Goal: Task Accomplishment & Management: Use online tool/utility

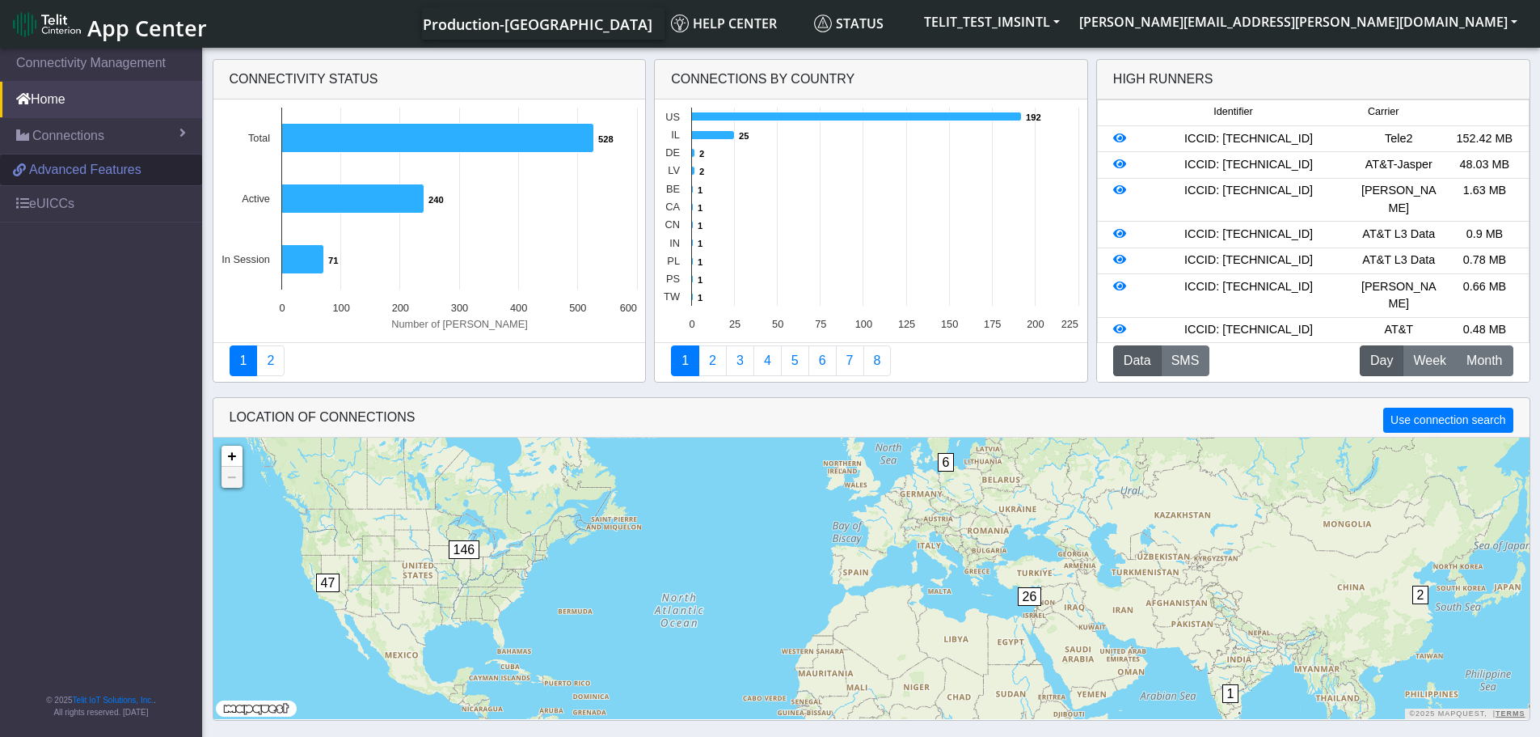
click at [99, 174] on span "Advanced Features" at bounding box center [85, 169] width 112 height 19
click at [82, 135] on span "Connections" at bounding box center [68, 135] width 72 height 19
click at [44, 169] on span "List" at bounding box center [48, 171] width 18 height 18
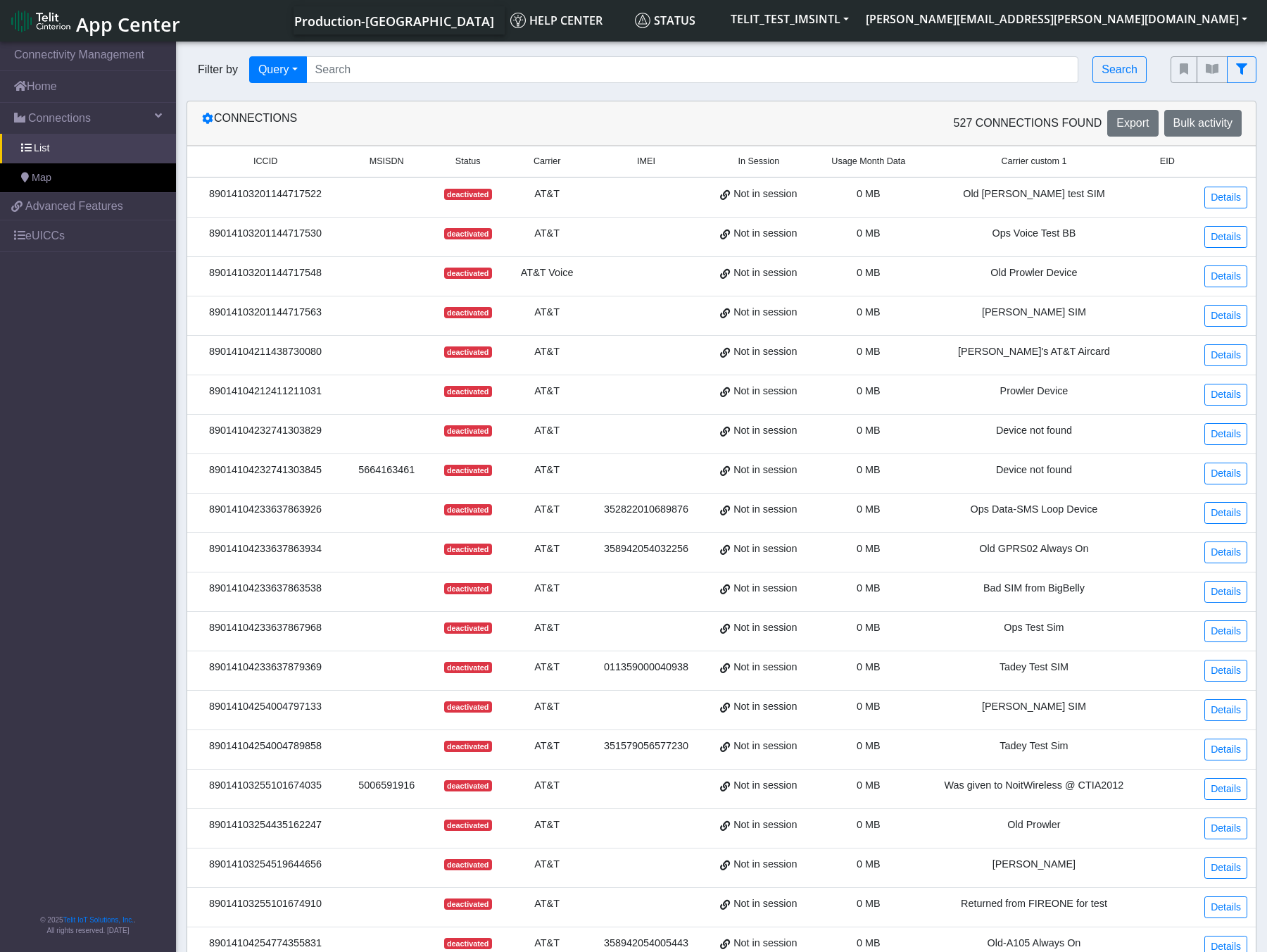
click at [671, 195] on td at bounding box center [646, 198] width 117 height 40
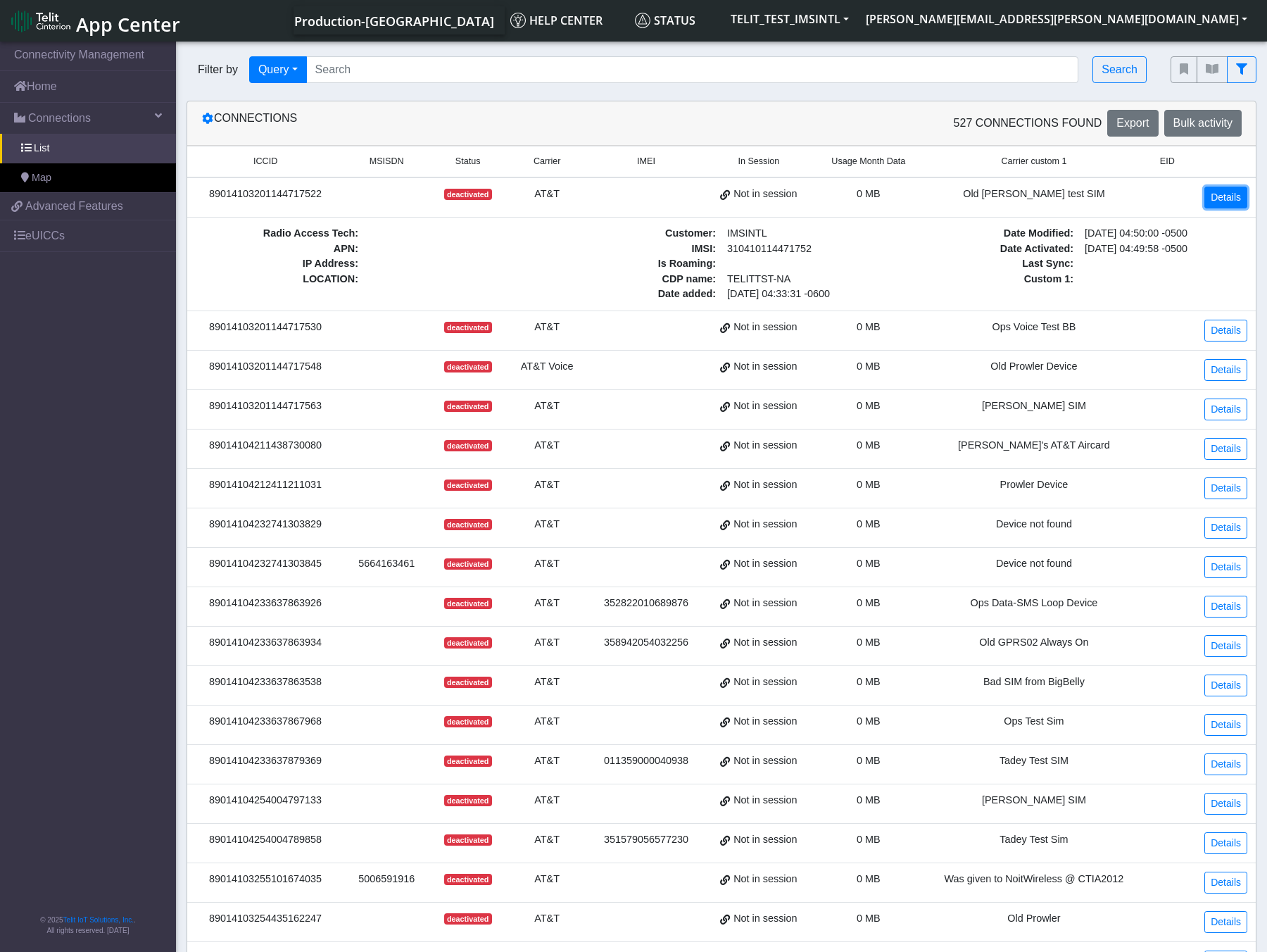
click at [1220, 199] on link "Details" at bounding box center [1225, 197] width 43 height 22
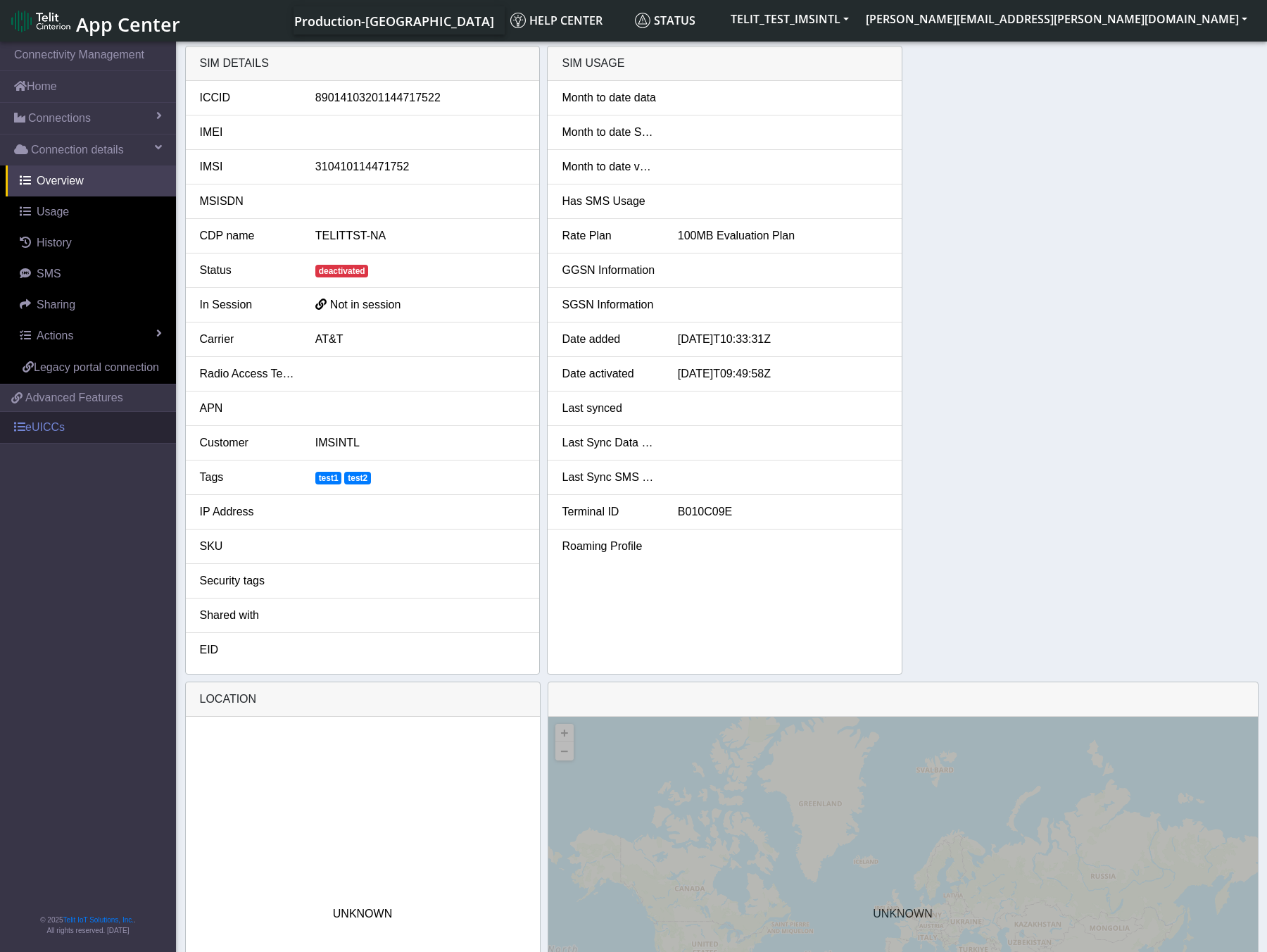
click at [51, 432] on link "eUICCs" at bounding box center [88, 428] width 176 height 31
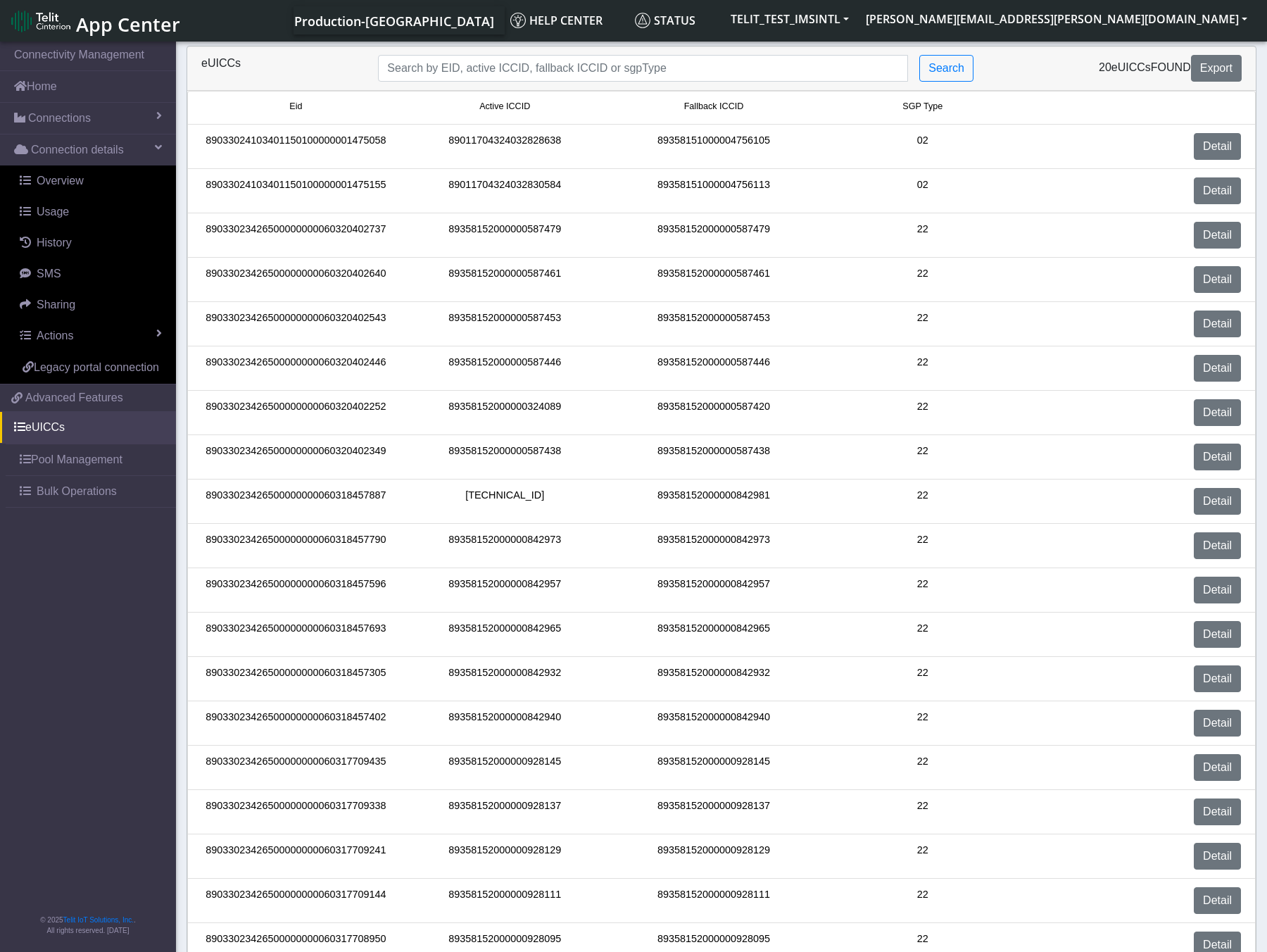
click at [1259, 75] on div "eUICCs Search 20 eUICCs found Export Eid Active ICCID Fallback ICCID SGP Type 8…" at bounding box center [721, 530] width 1091 height 967
click at [98, 396] on span "Advanced Features" at bounding box center [74, 397] width 98 height 17
click at [1243, 20] on button "[PERSON_NAME][EMAIL_ADDRESS][PERSON_NAME][DOMAIN_NAME]" at bounding box center [1057, 18] width 399 height 25
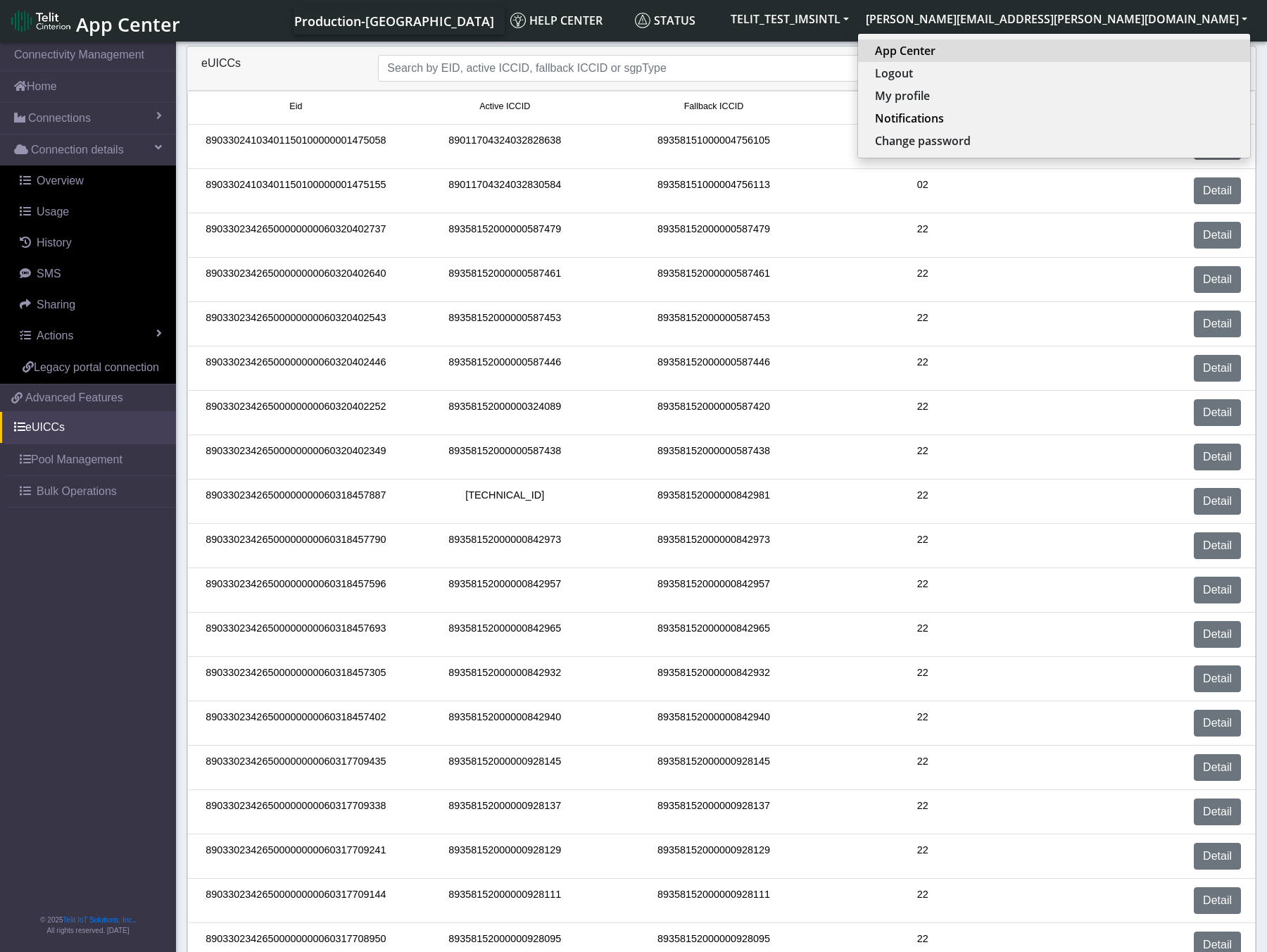
click at [1146, 52] on link "App Center" at bounding box center [1055, 51] width 359 height 17
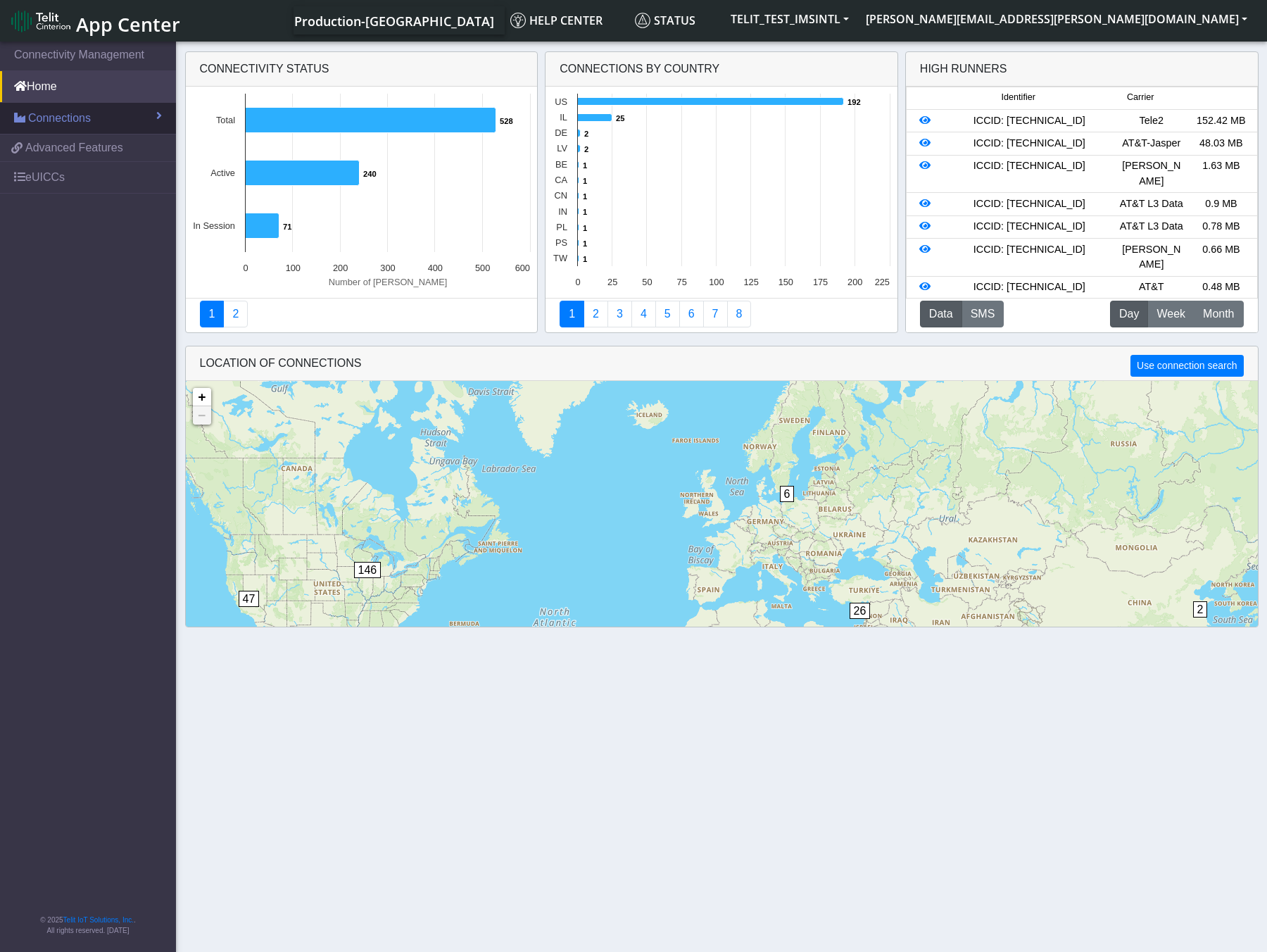
click at [89, 119] on span "Connections" at bounding box center [59, 118] width 63 height 17
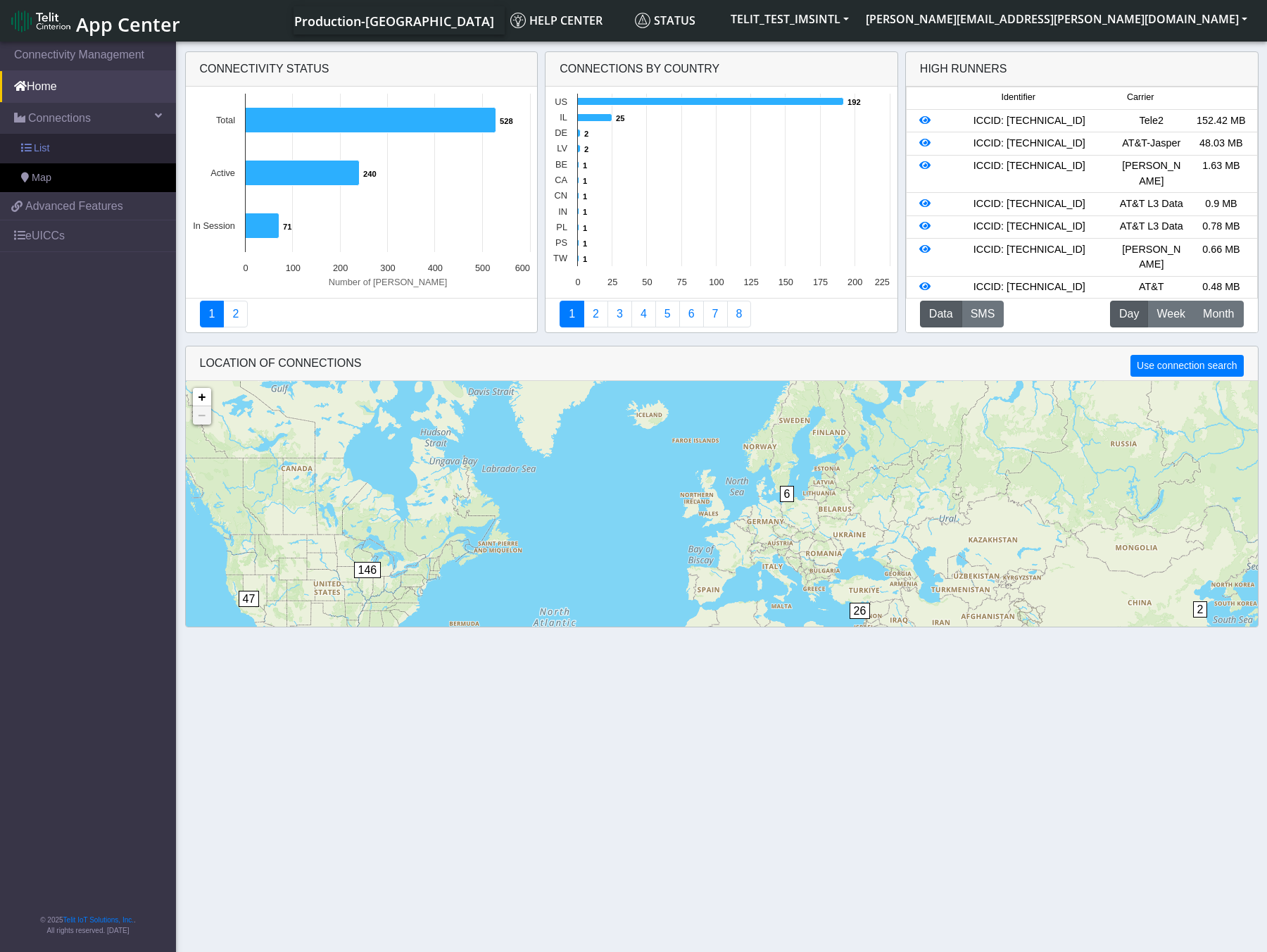
click at [47, 152] on span "List" at bounding box center [42, 149] width 16 height 16
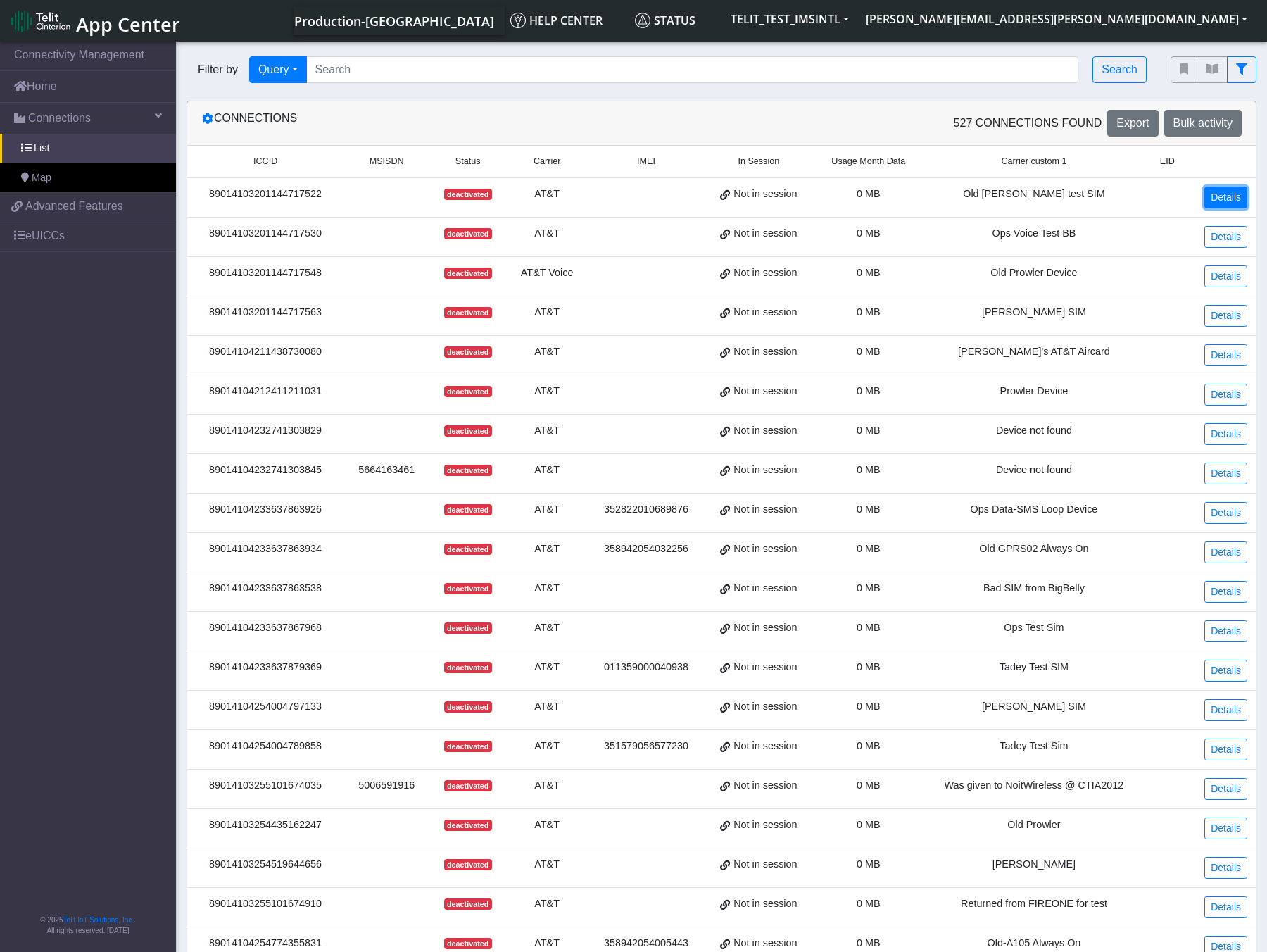
click at [1223, 189] on link "Details" at bounding box center [1225, 197] width 43 height 22
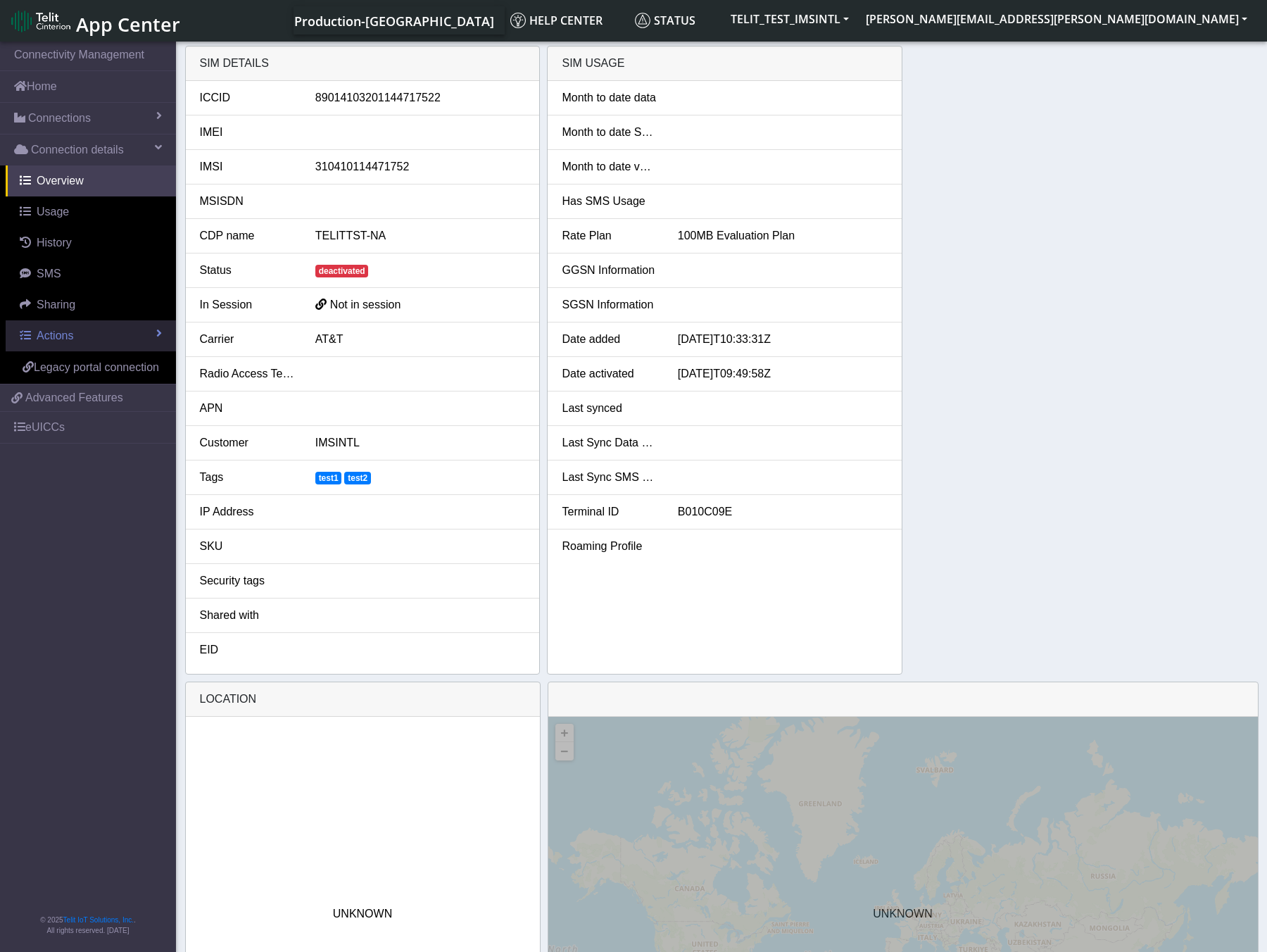
click at [160, 334] on span at bounding box center [158, 333] width 5 height 11
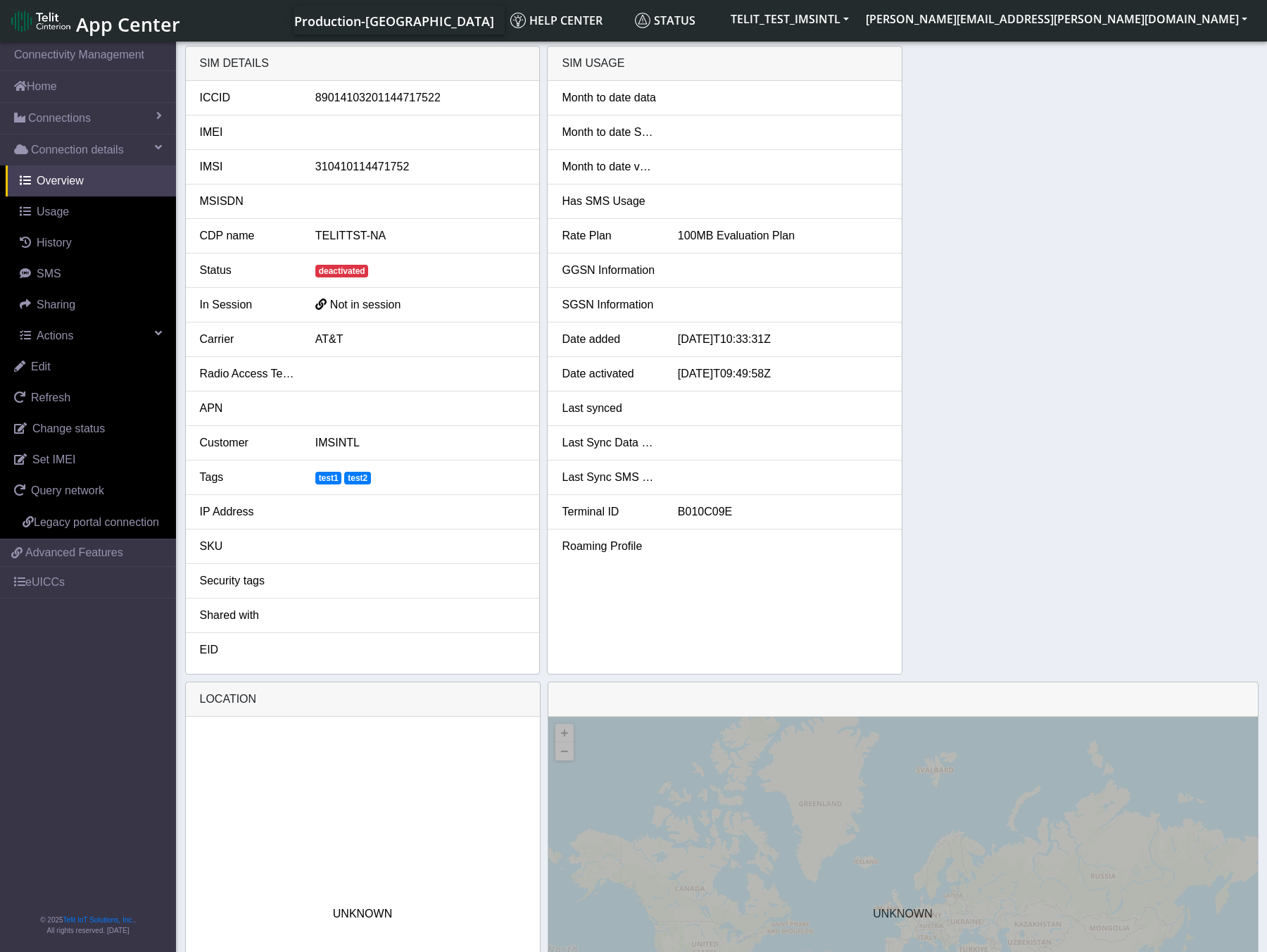
drag, startPoint x: 153, startPoint y: 603, endPoint x: 148, endPoint y: 620, distance: 17.7
click at [152, 603] on nav "Connectivity Management Home Connections List Map Connection details Overview U…" at bounding box center [88, 497] width 176 height 918
click at [148, 621] on nav "Connectivity Management Home Connections List Map Connection details Overview U…" at bounding box center [88, 497] width 176 height 918
click at [1011, 384] on div "SIM details ICCID 89014103201144717522 IMEI IMSI 310410114471752 MSISDN CDP nam…" at bounding box center [722, 361] width 1074 height 629
click at [57, 586] on link "eUICCs" at bounding box center [88, 583] width 176 height 31
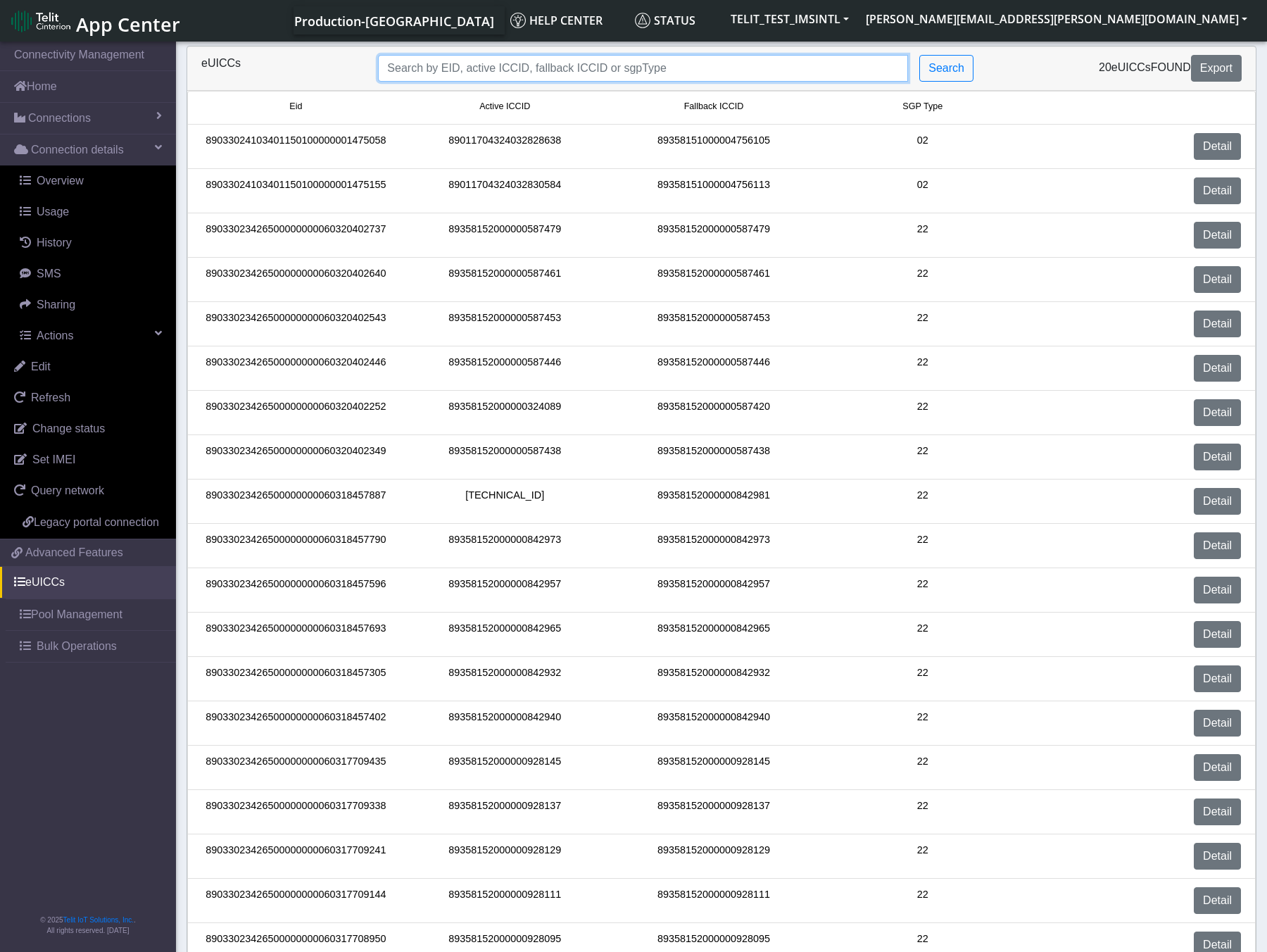
click at [509, 66] on input "Search..." at bounding box center [643, 68] width 530 height 27
paste input "89358151000008803945"
type input "89358151000008803945"
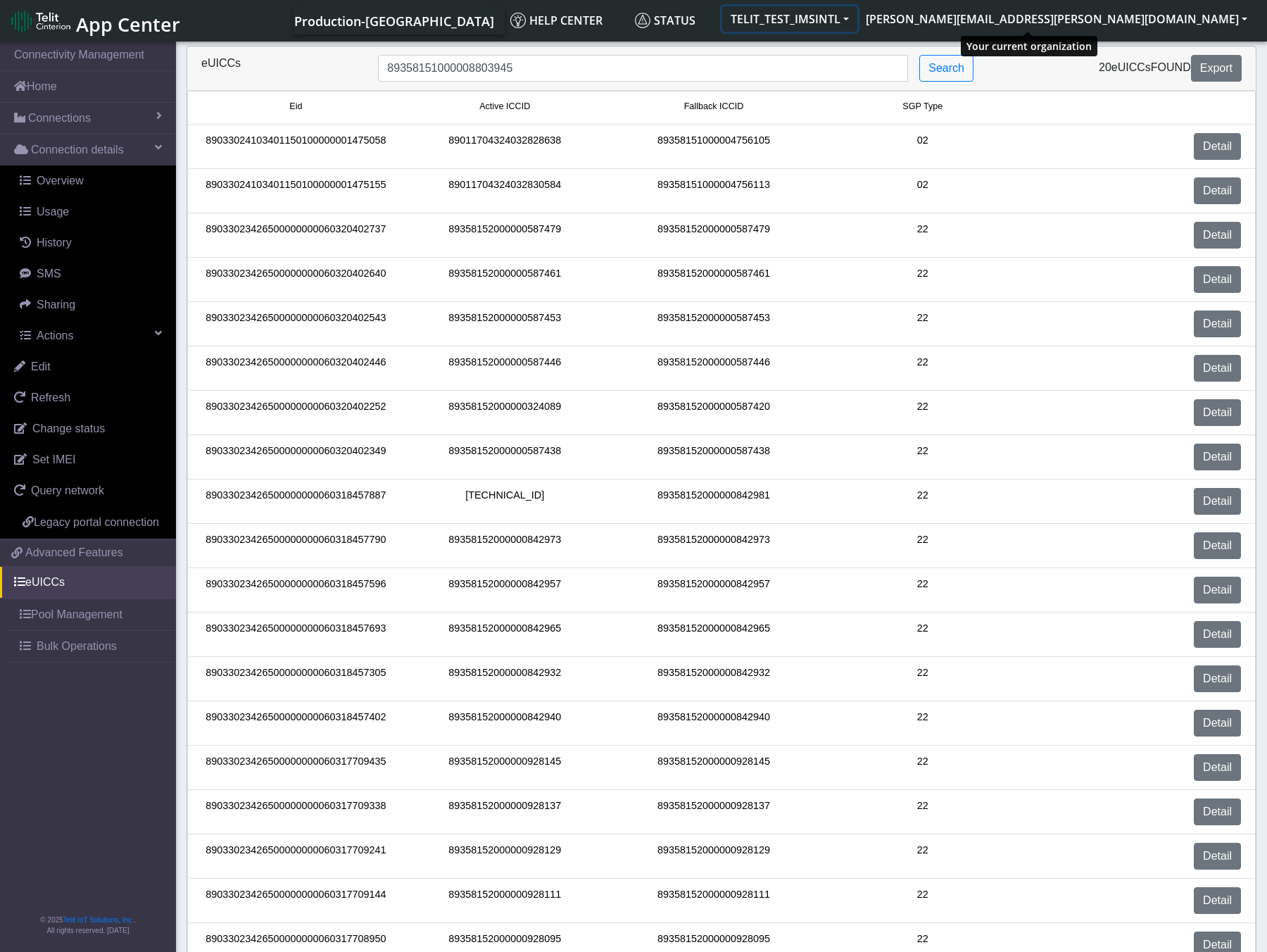
click at [858, 27] on button "TELIT_TEST_IMSINTL" at bounding box center [790, 18] width 135 height 25
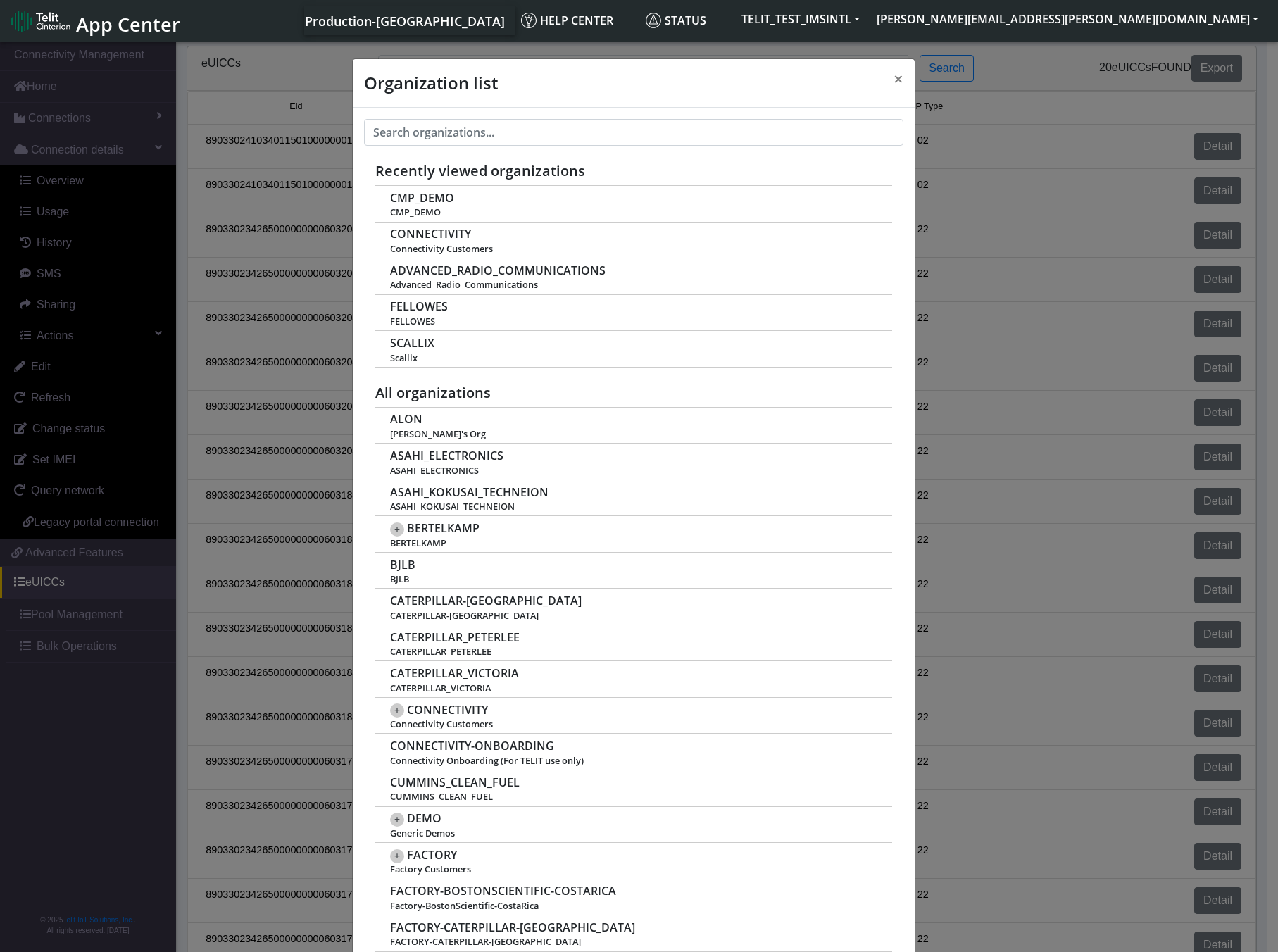
scroll to position [5, 0]
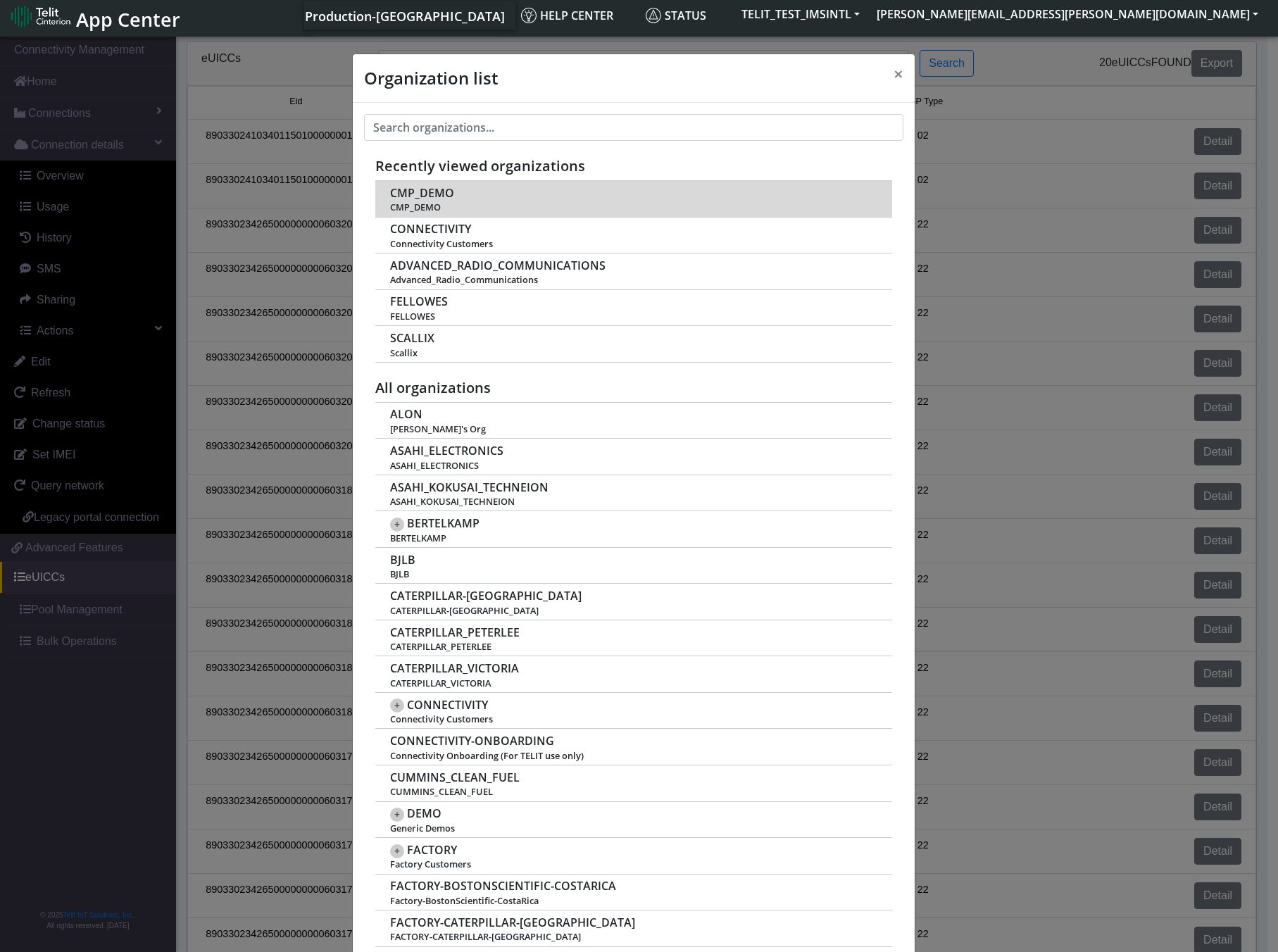
click at [429, 200] on span "CMP_DEMO" at bounding box center [423, 192] width 64 height 13
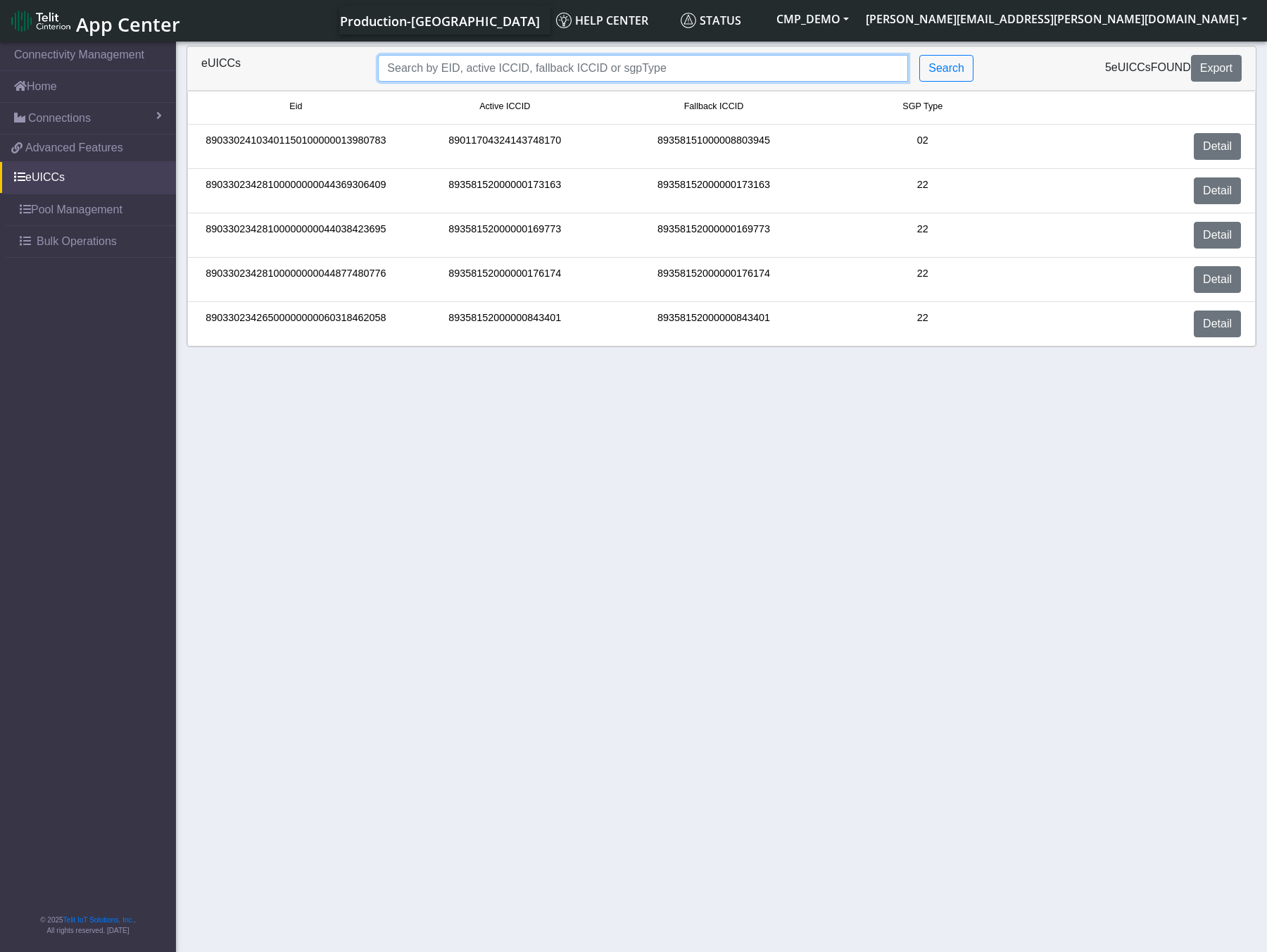
click at [605, 69] on input "Search..." at bounding box center [643, 68] width 530 height 27
paste input "89358151000008803945"
type input "89358151000008803945"
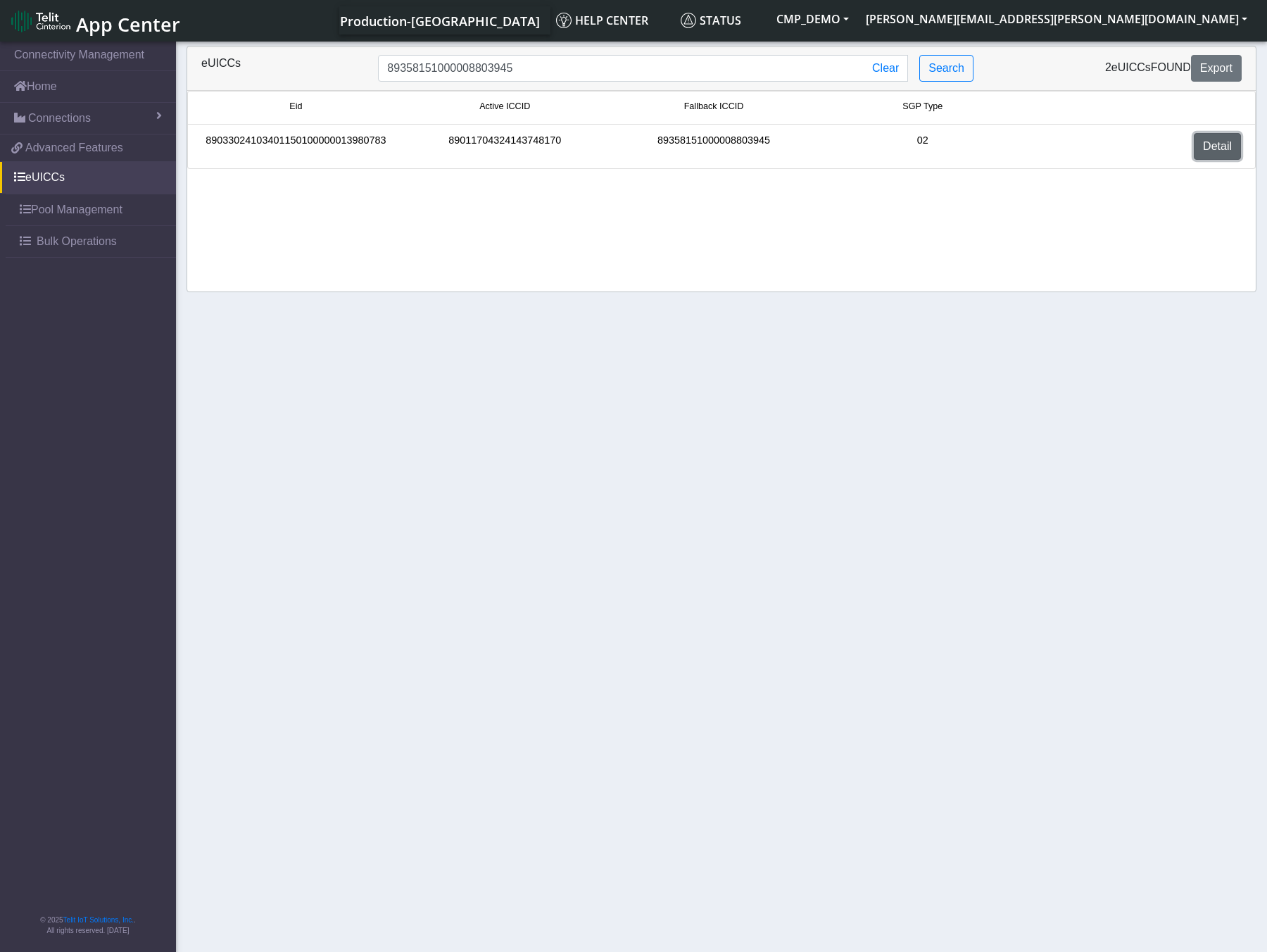
click at [1213, 145] on link "Detail" at bounding box center [1217, 146] width 47 height 27
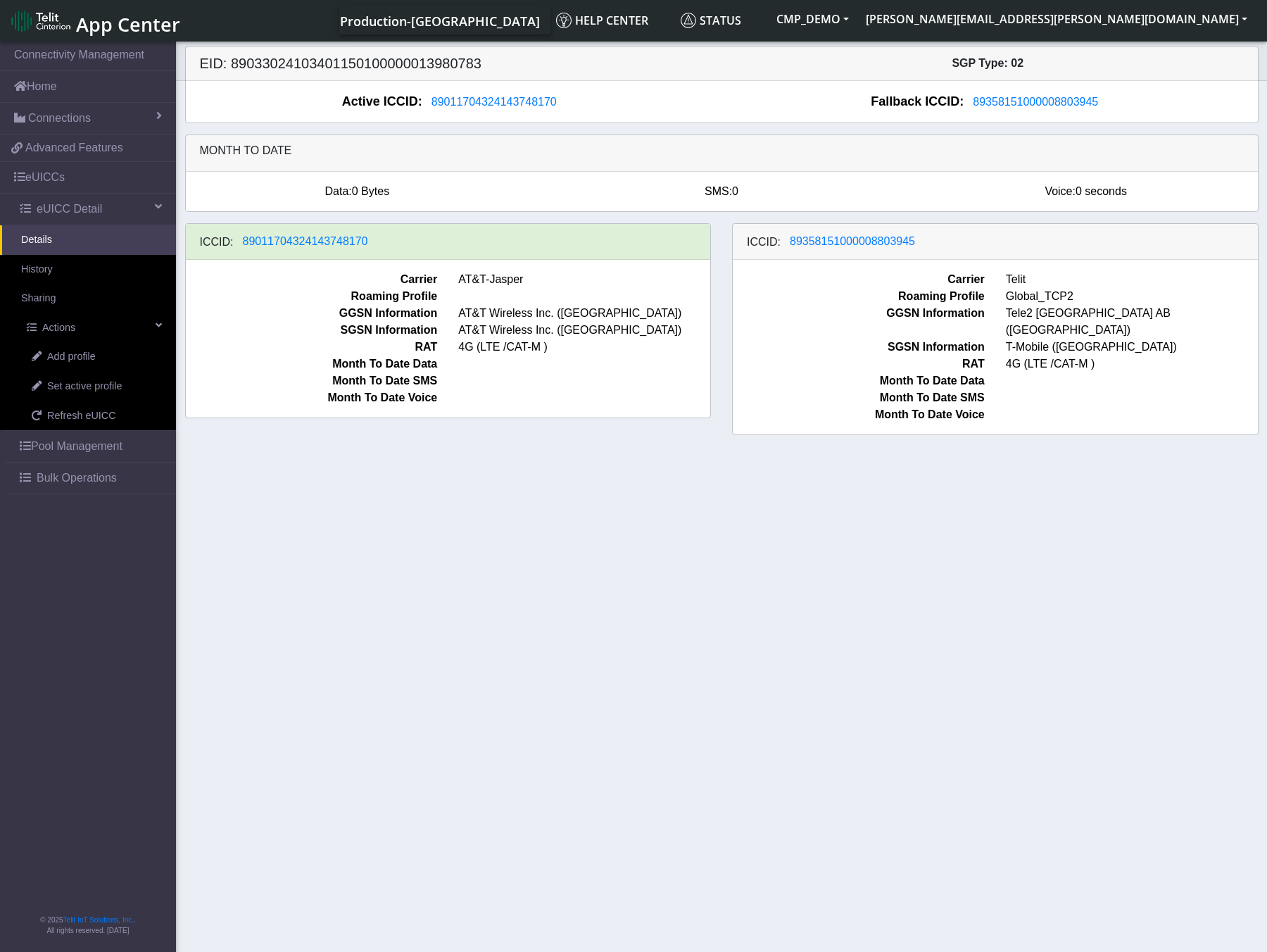
click at [1017, 280] on span "Telit" at bounding box center [1132, 279] width 273 height 17
drag, startPoint x: 532, startPoint y: 282, endPoint x: 457, endPoint y: 287, distance: 75.2
click at [457, 287] on span "AT&T-Jasper" at bounding box center [584, 279] width 273 height 17
click at [91, 386] on span "Set active profile" at bounding box center [84, 387] width 75 height 16
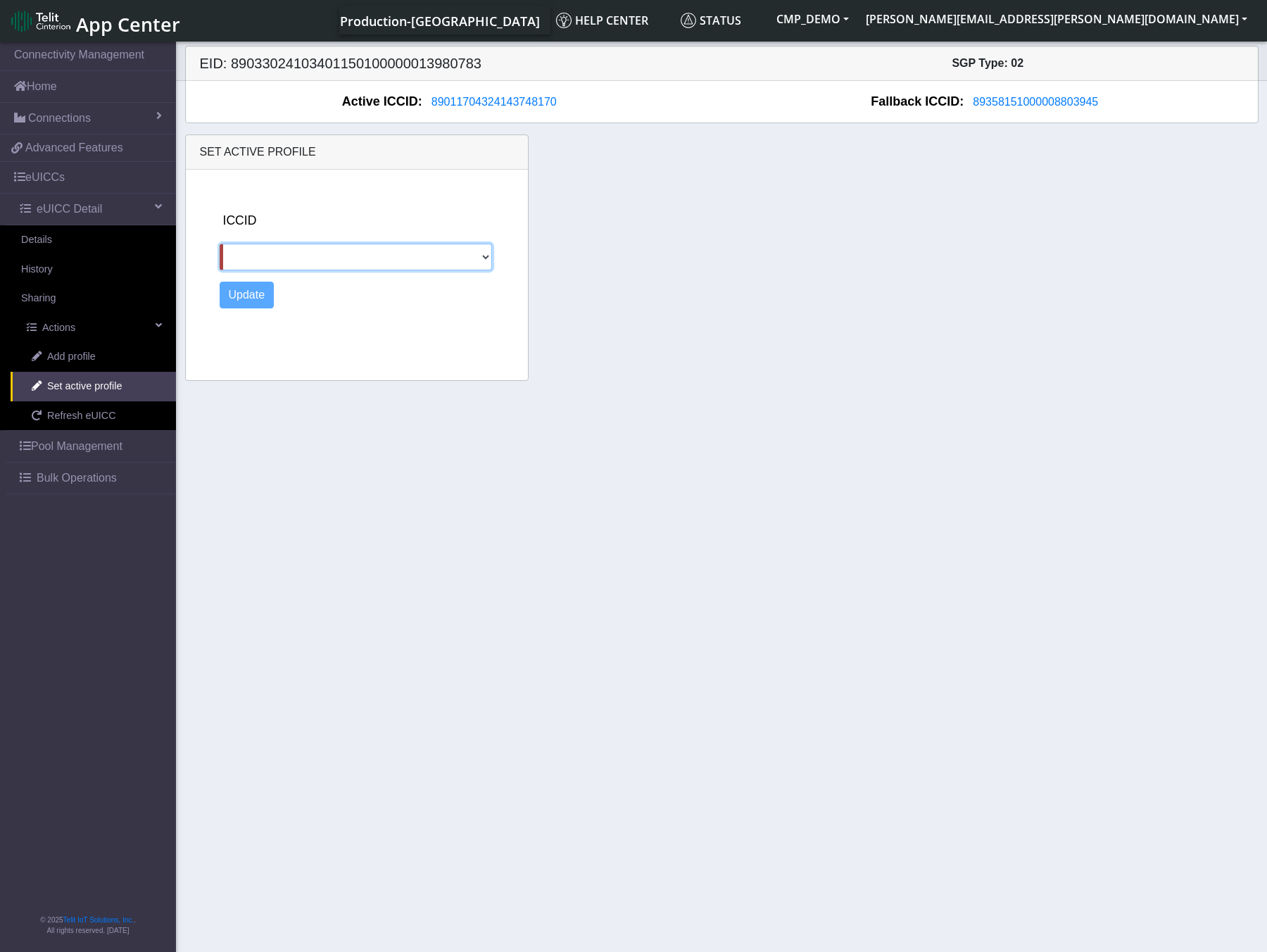
click at [485, 255] on select "89358151000008803945" at bounding box center [355, 257] width 273 height 27
select select "89358151000008803945"
click at [219, 244] on select "89358151000008803945" at bounding box center [355, 257] width 273 height 27
click at [252, 296] on button "Update" at bounding box center [246, 294] width 55 height 27
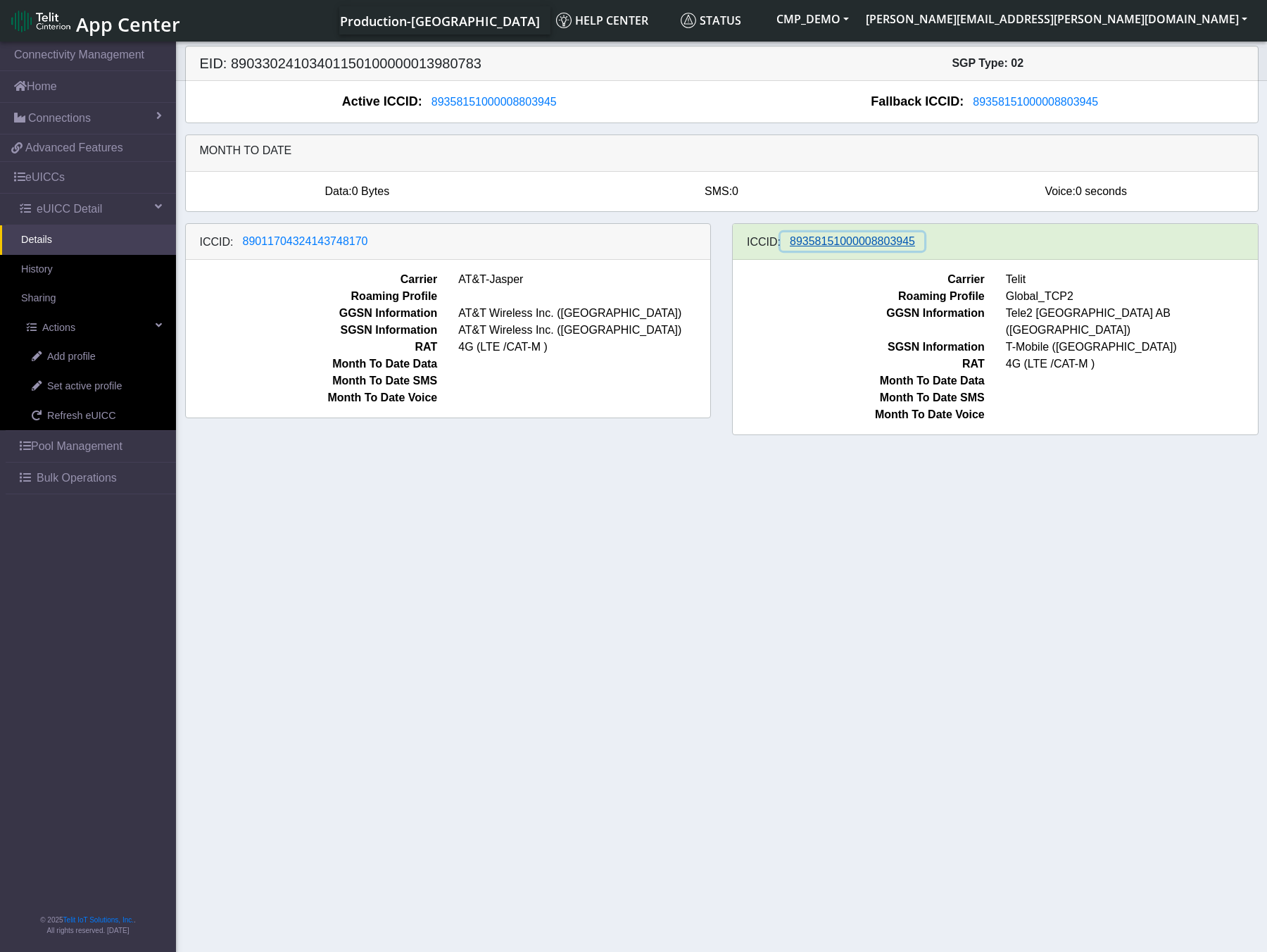
click at [886, 241] on span "89358151000008803945" at bounding box center [853, 241] width 125 height 12
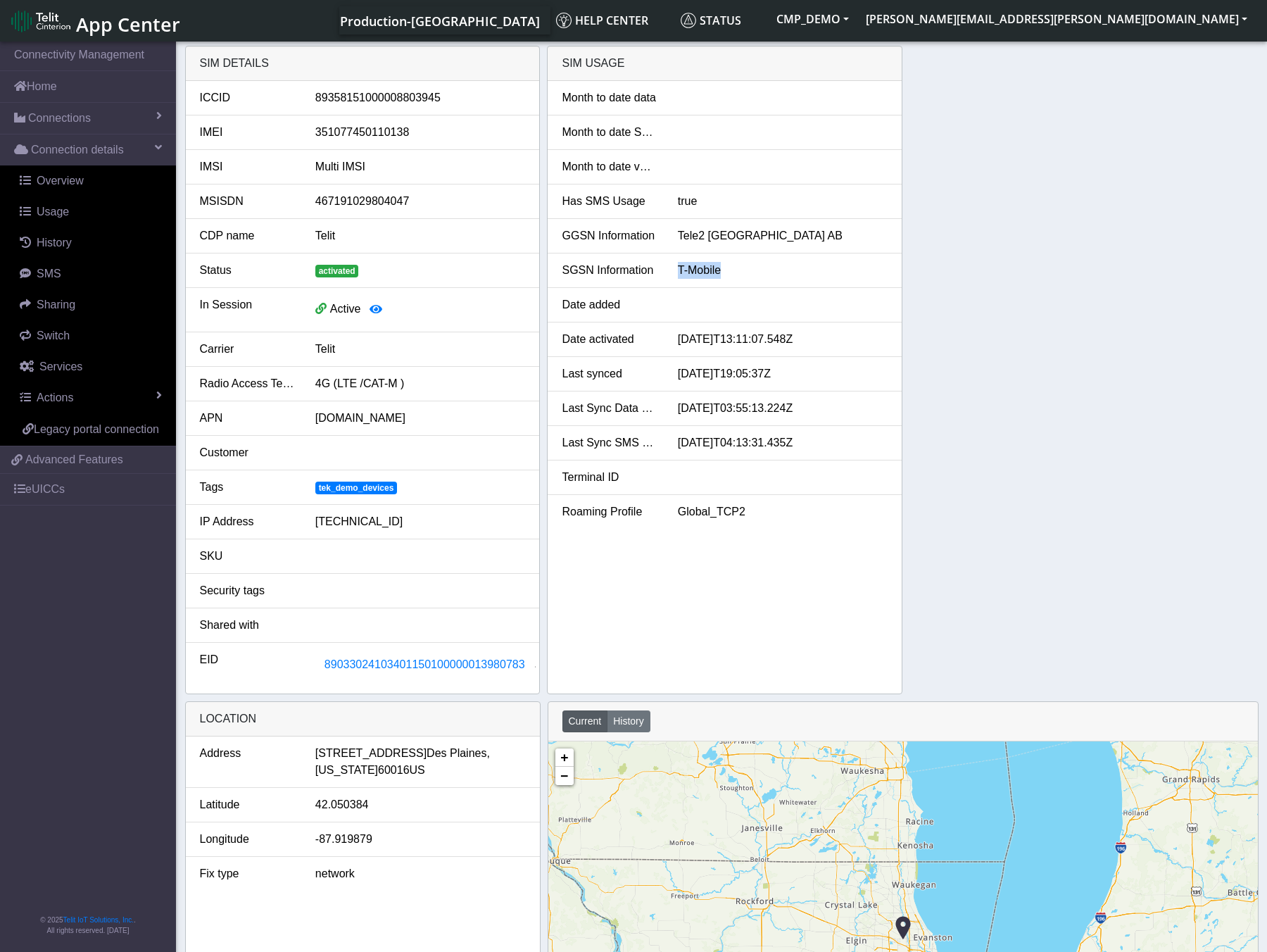
drag, startPoint x: 738, startPoint y: 270, endPoint x: 677, endPoint y: 275, distance: 61.2
click at [677, 275] on div "T-Mobile" at bounding box center [783, 270] width 232 height 17
click at [858, 20] on button "CMP_DEMO" at bounding box center [812, 18] width 90 height 25
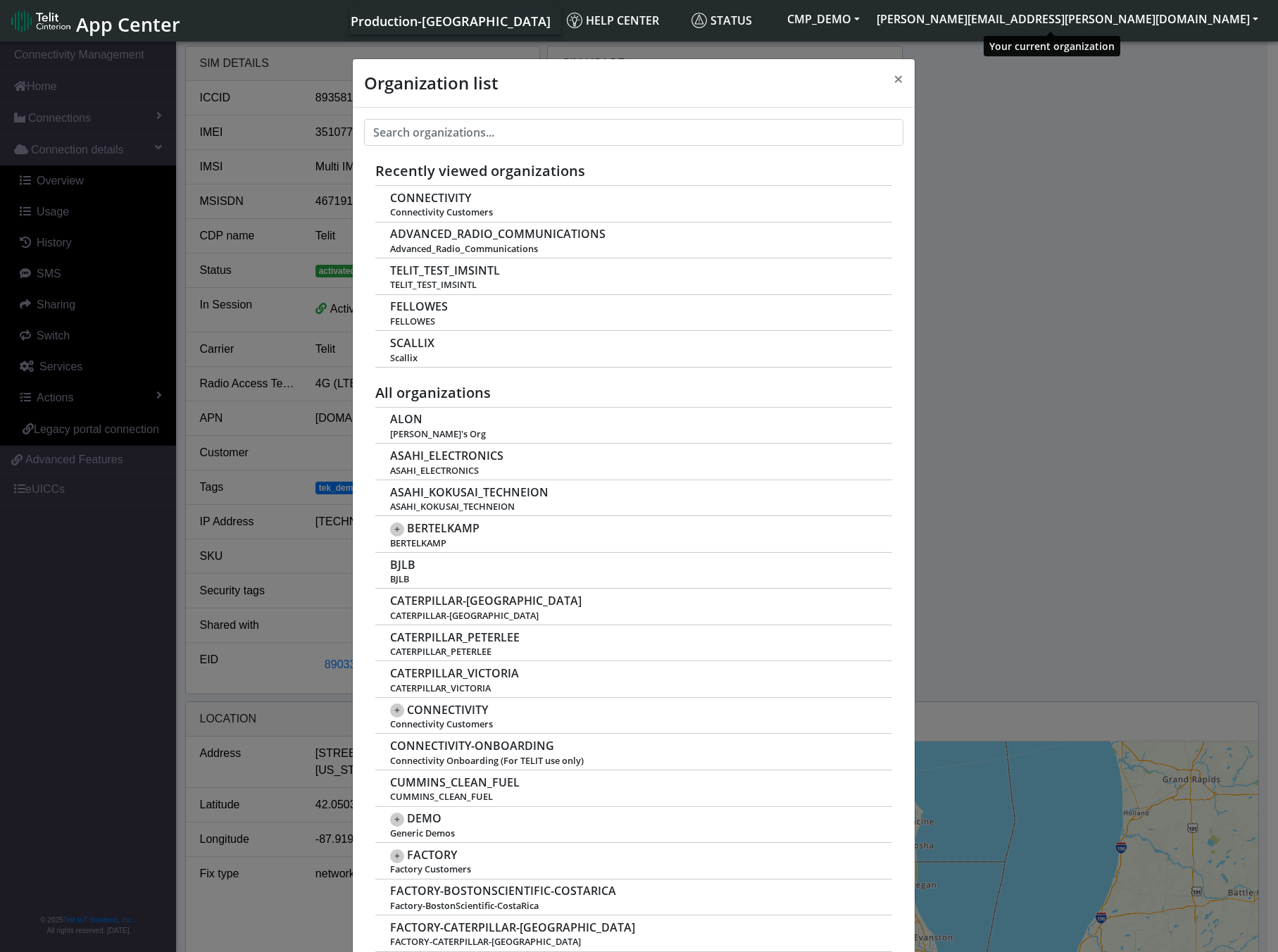
scroll to position [5, 0]
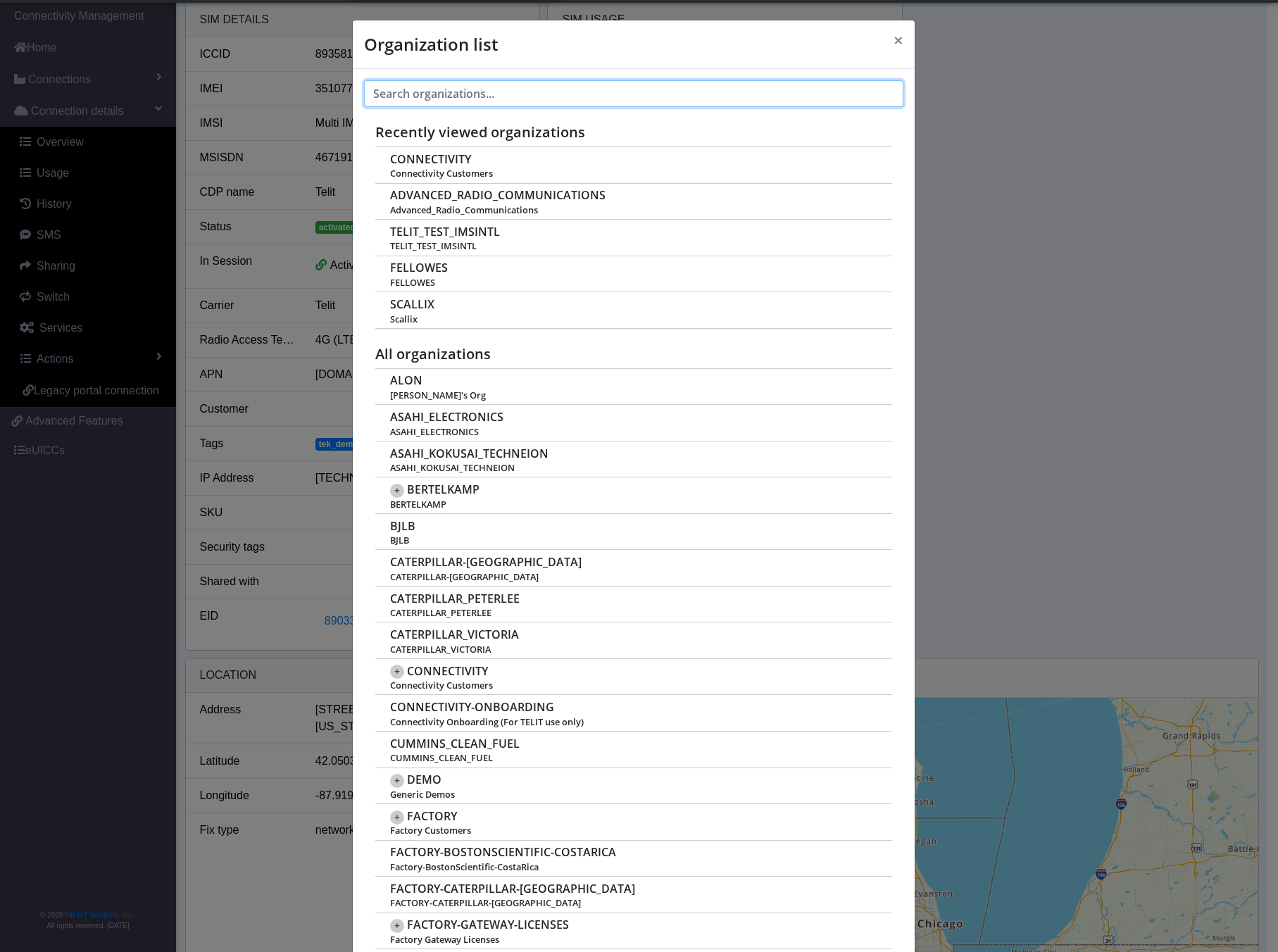
click at [457, 90] on input "text" at bounding box center [633, 93] width 539 height 27
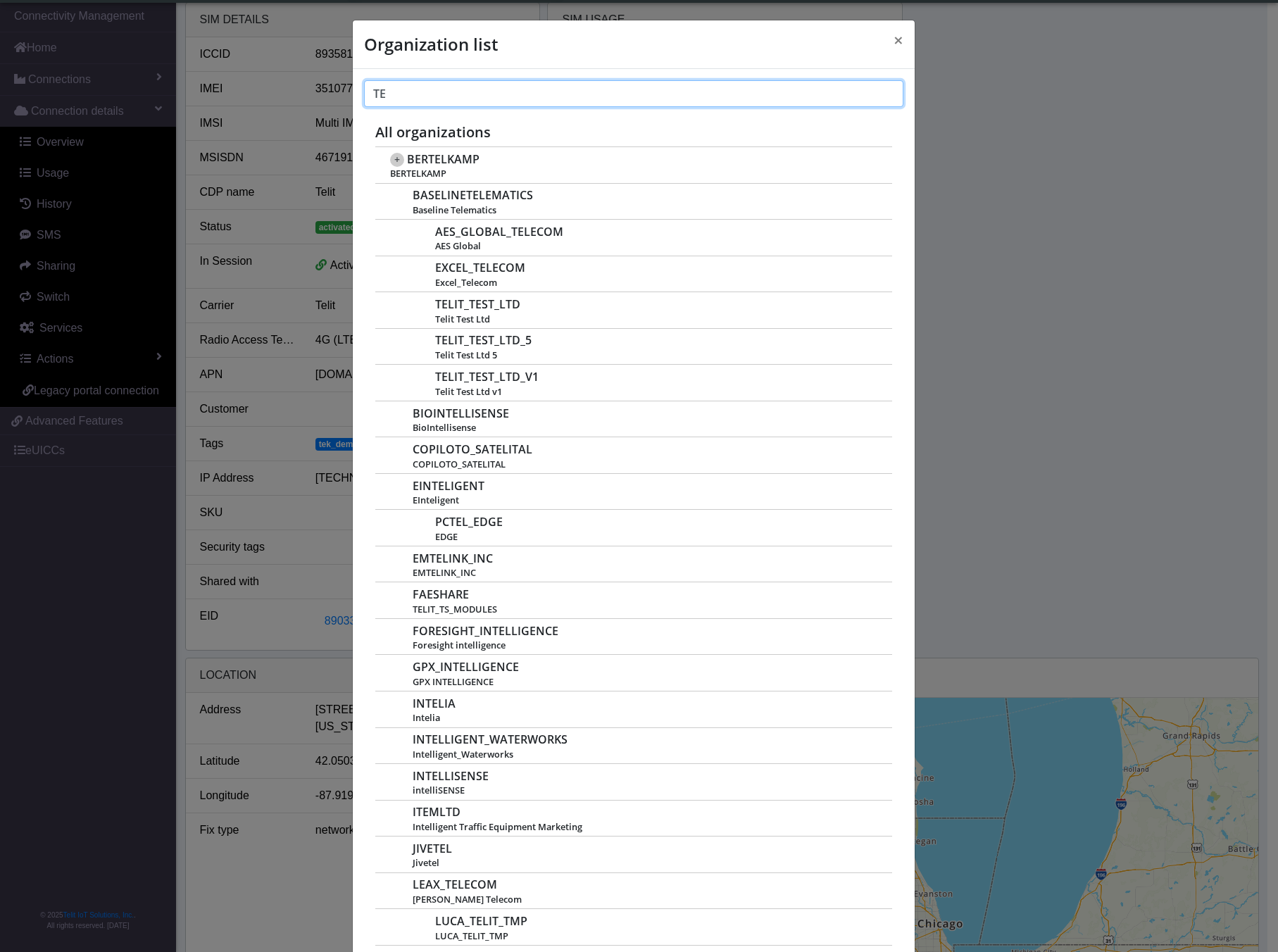
type input "T"
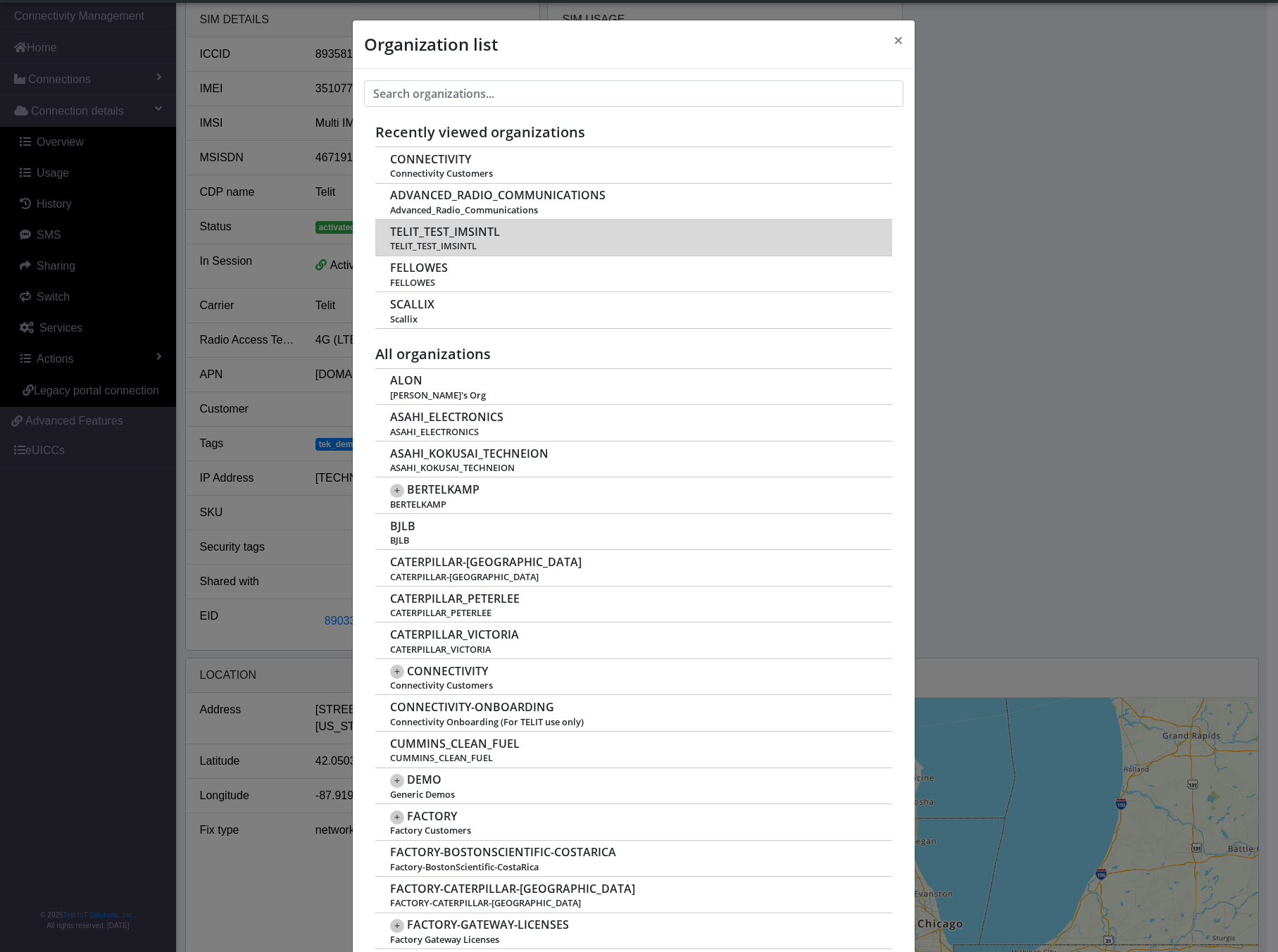
click at [470, 230] on span "TELIT_TEST_IMSINTL" at bounding box center [445, 232] width 110 height 13
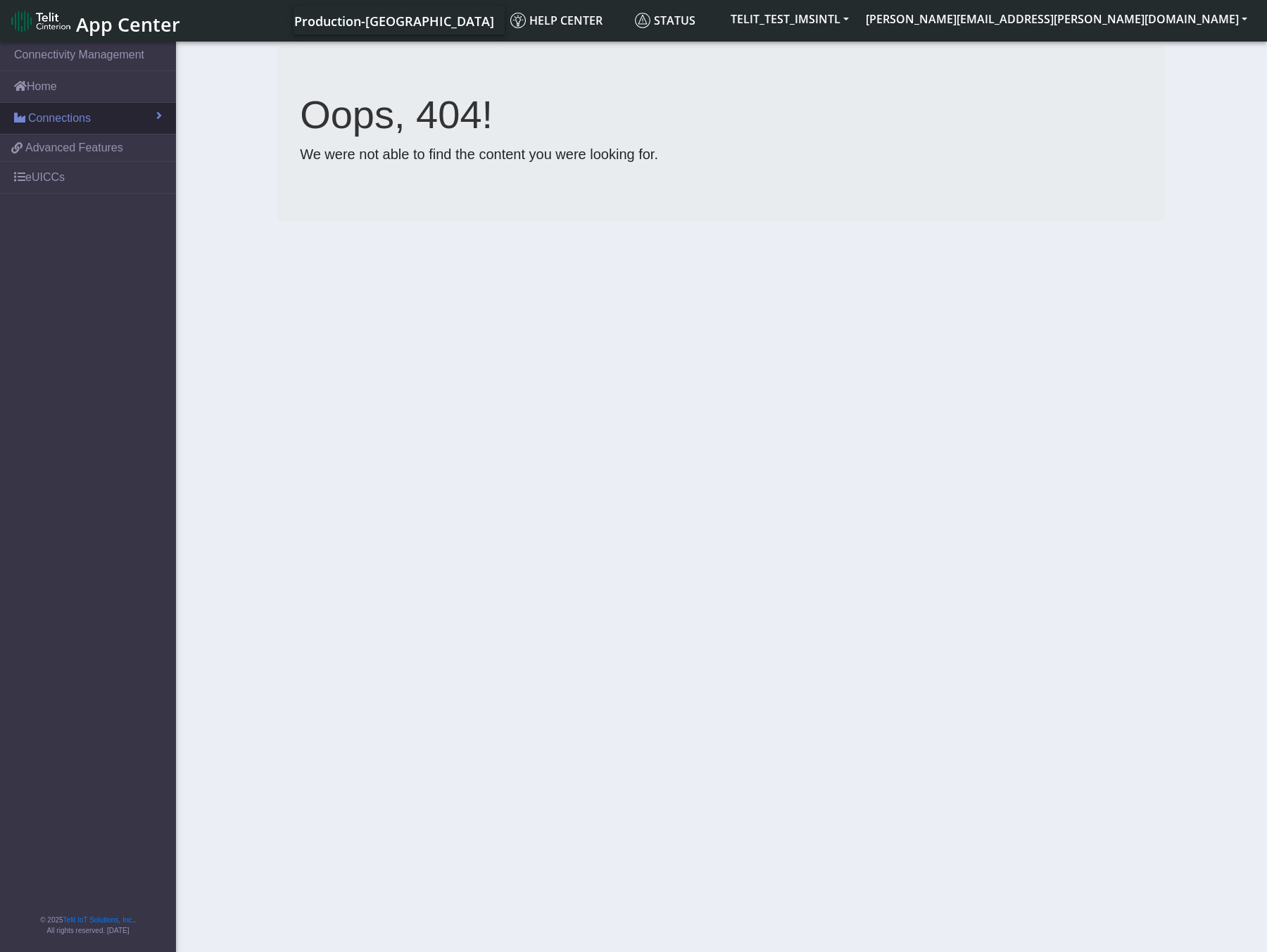
click at [85, 118] on span "Connections" at bounding box center [59, 118] width 63 height 17
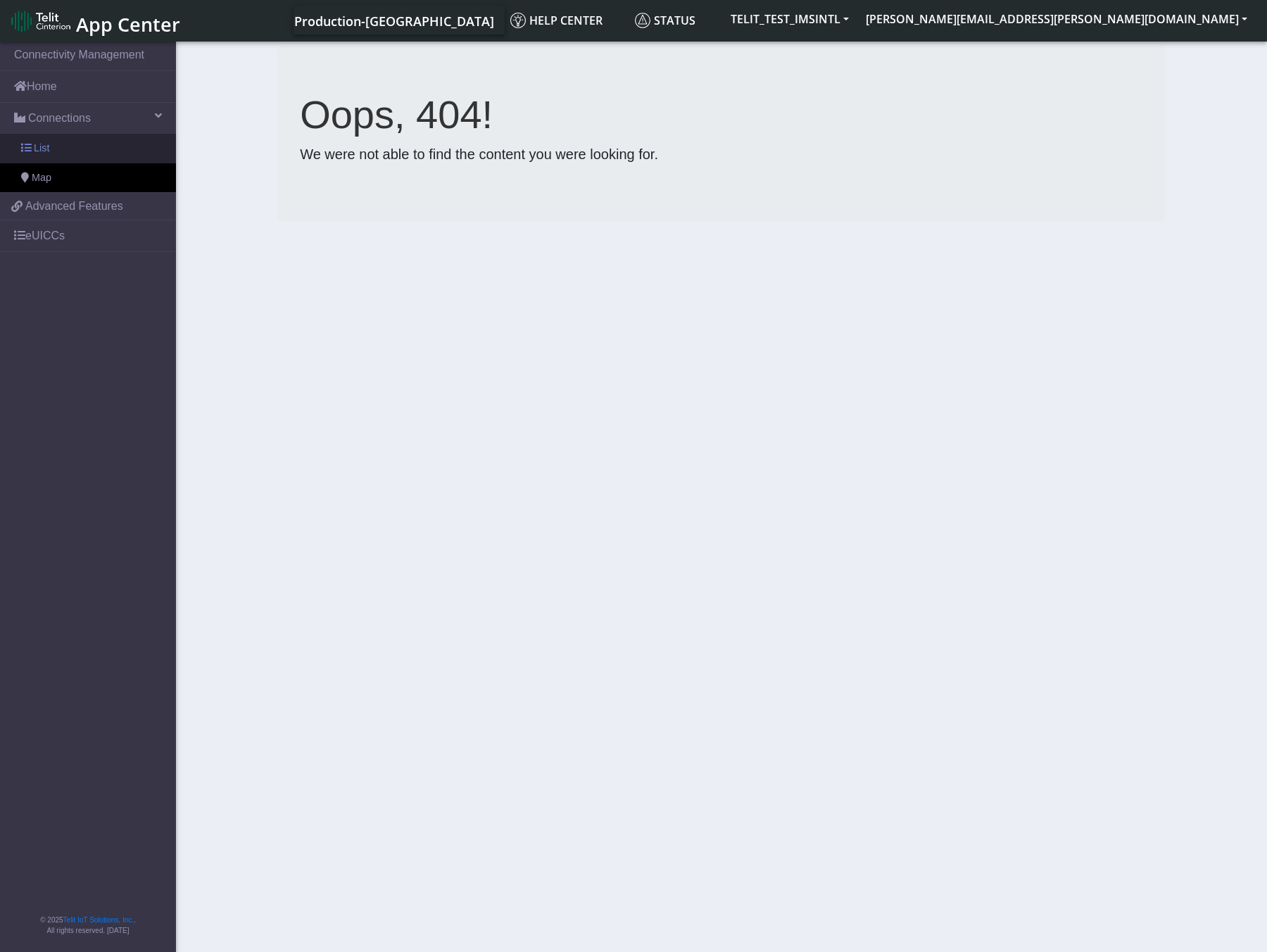
click at [33, 146] on link "List" at bounding box center [88, 149] width 176 height 30
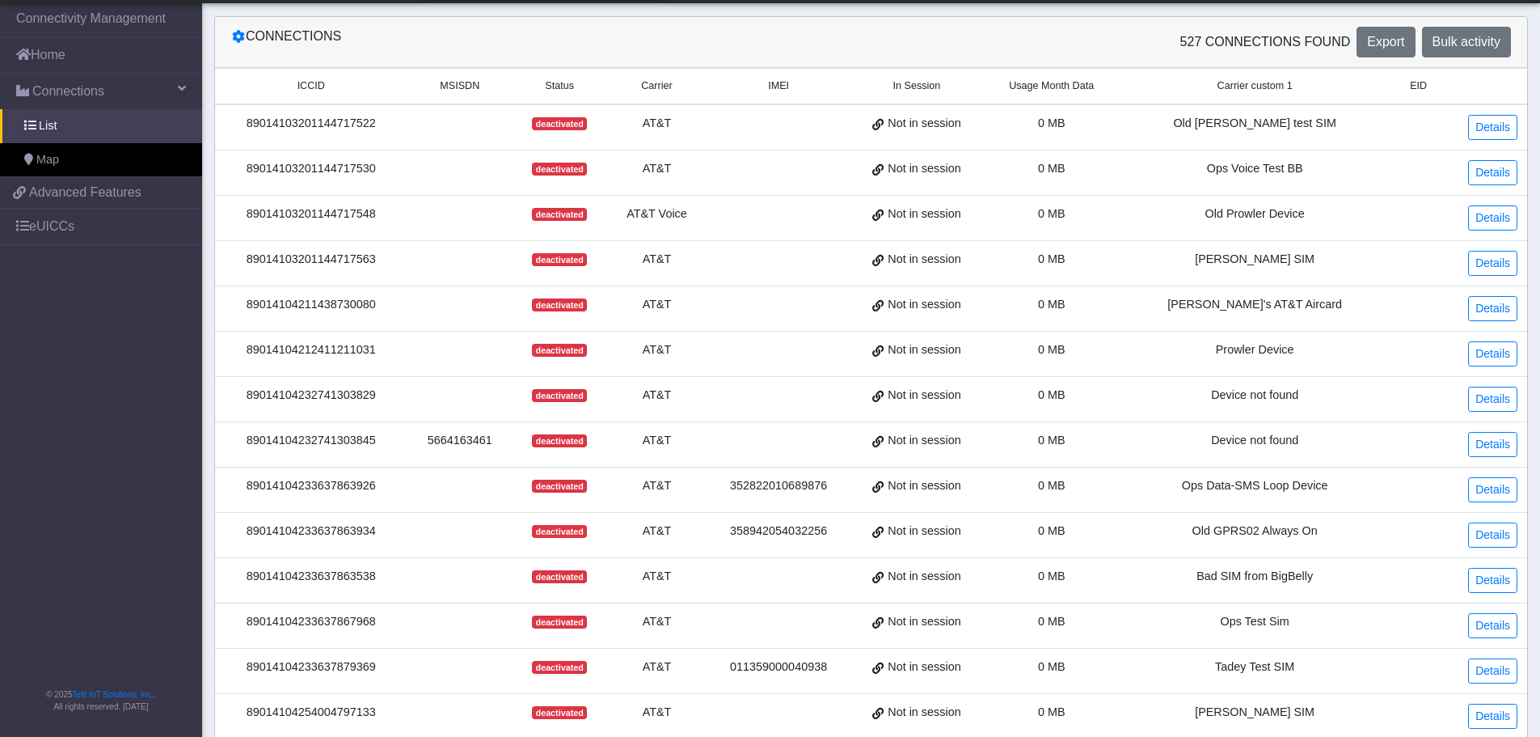
scroll to position [412, 0]
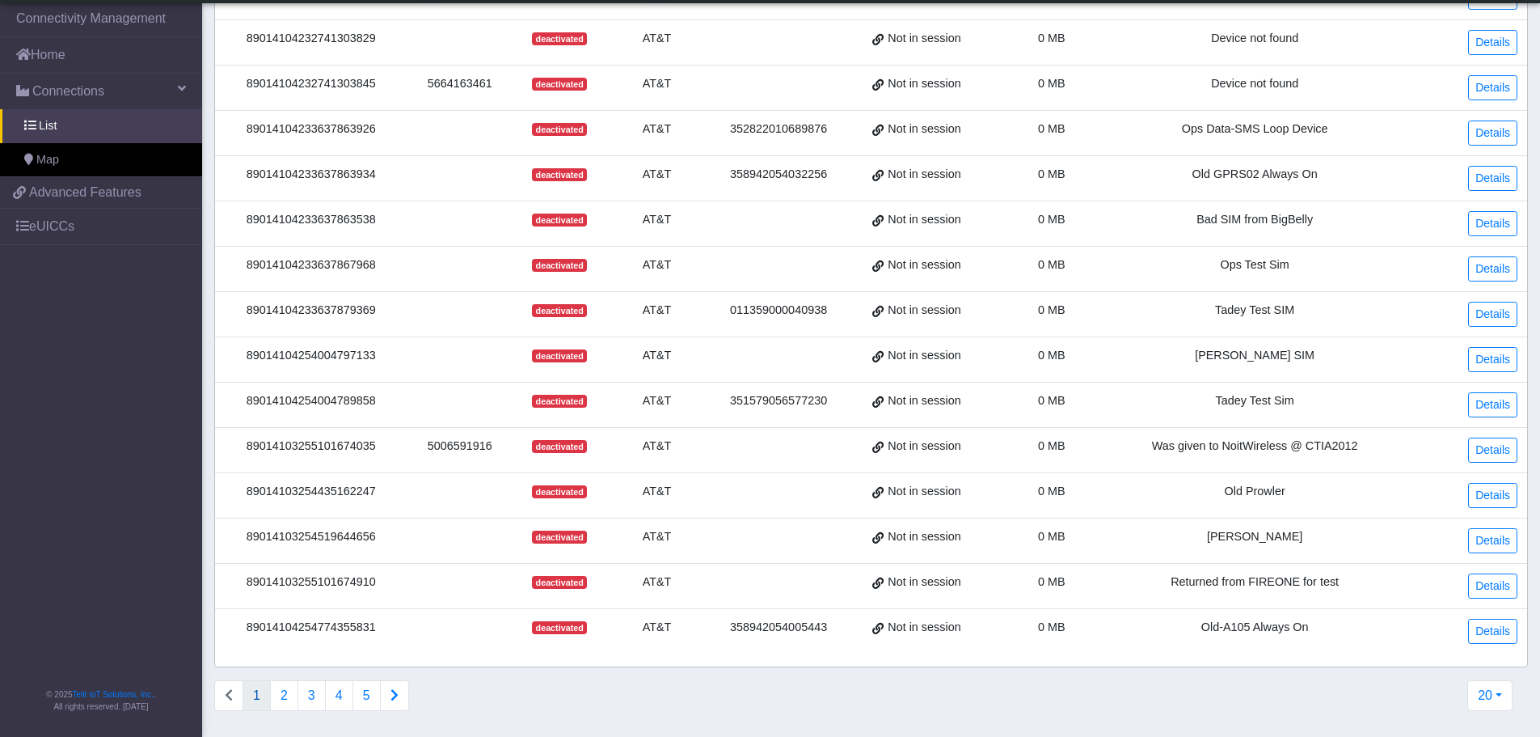
click at [395, 692] on icon "Connections list navigation" at bounding box center [395, 694] width 8 height 13
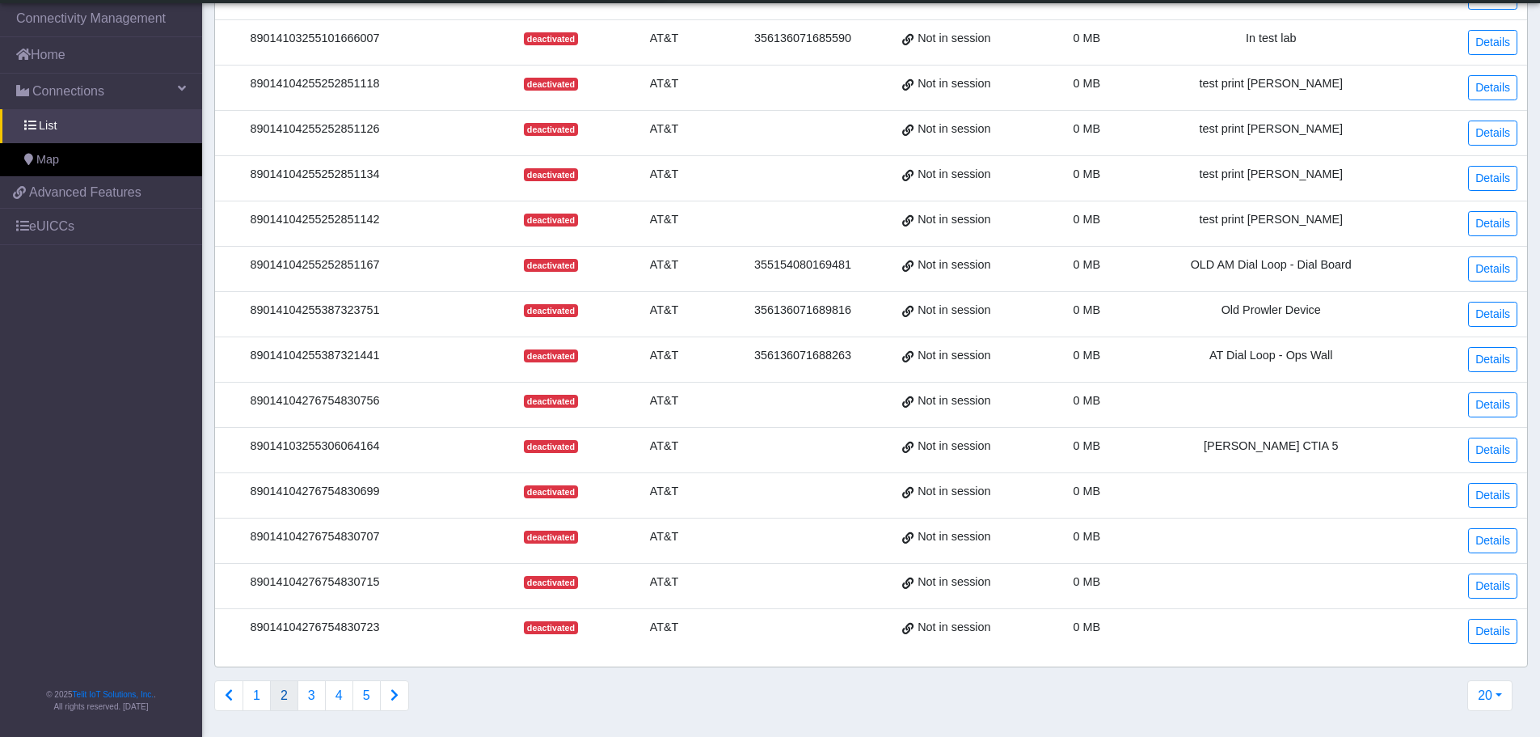
click at [394, 696] on icon "Connections list navigation" at bounding box center [395, 694] width 8 height 13
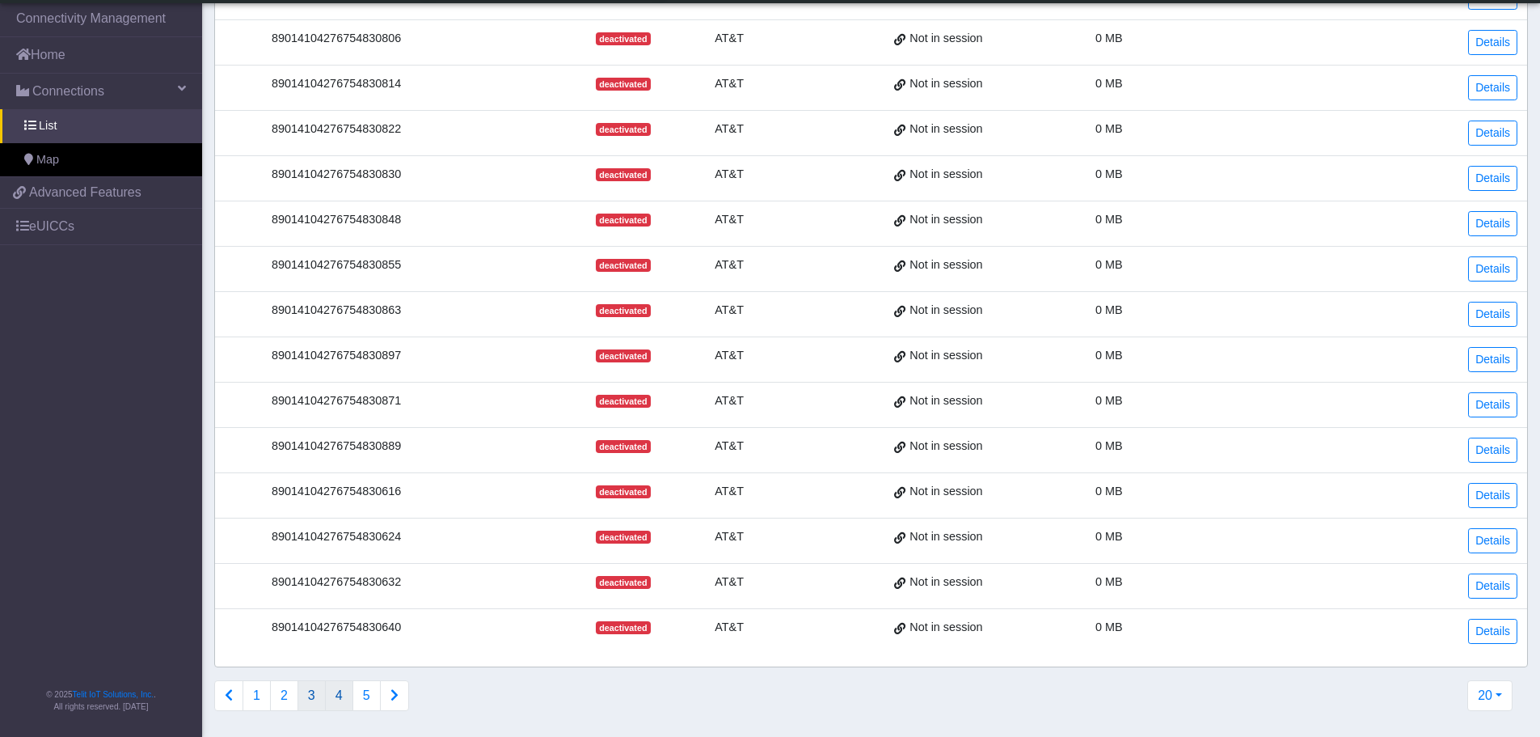
click at [340, 695] on button "4" at bounding box center [339, 695] width 28 height 31
click at [342, 691] on button "5" at bounding box center [339, 695] width 28 height 31
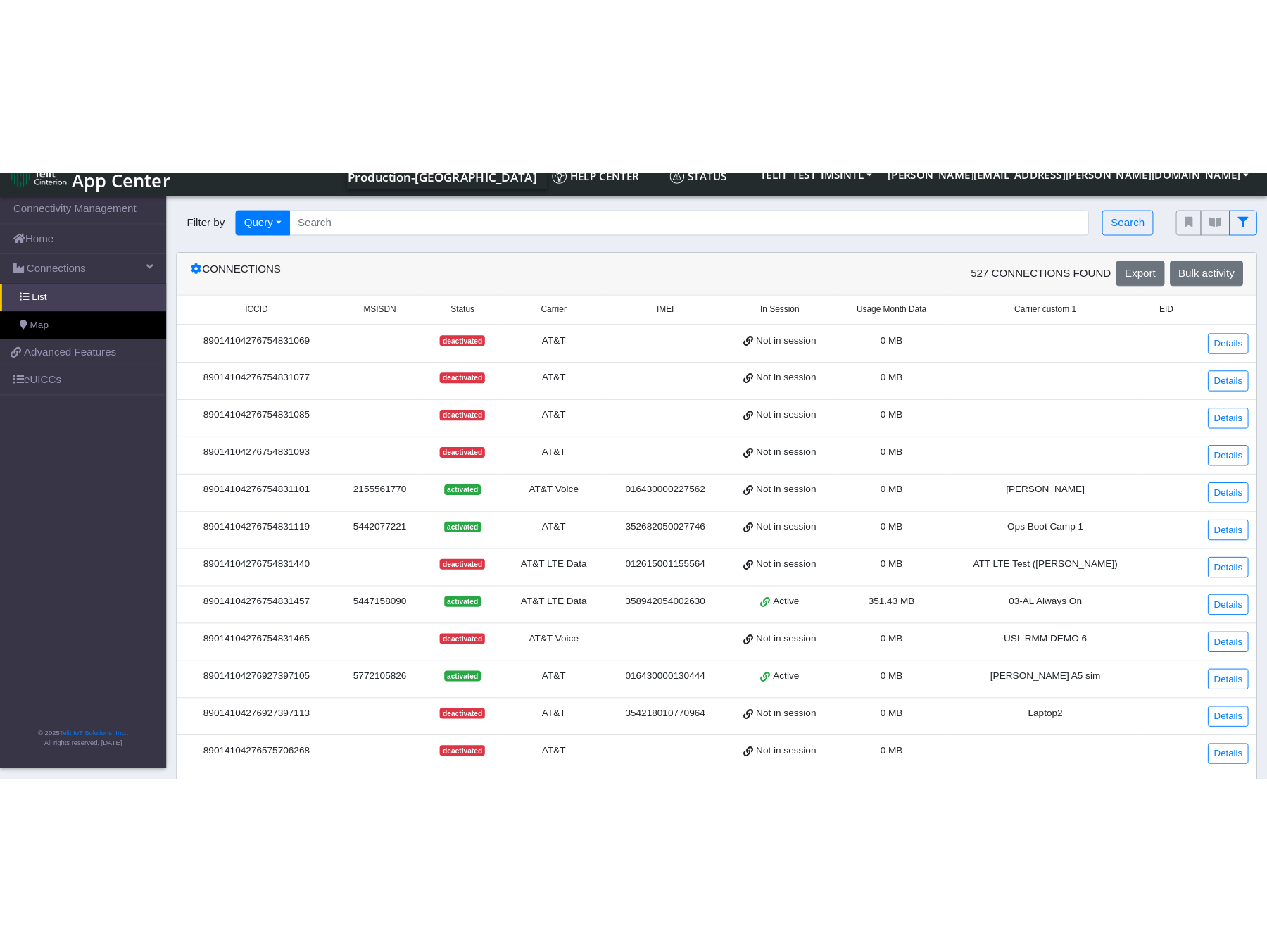
scroll to position [0, 0]
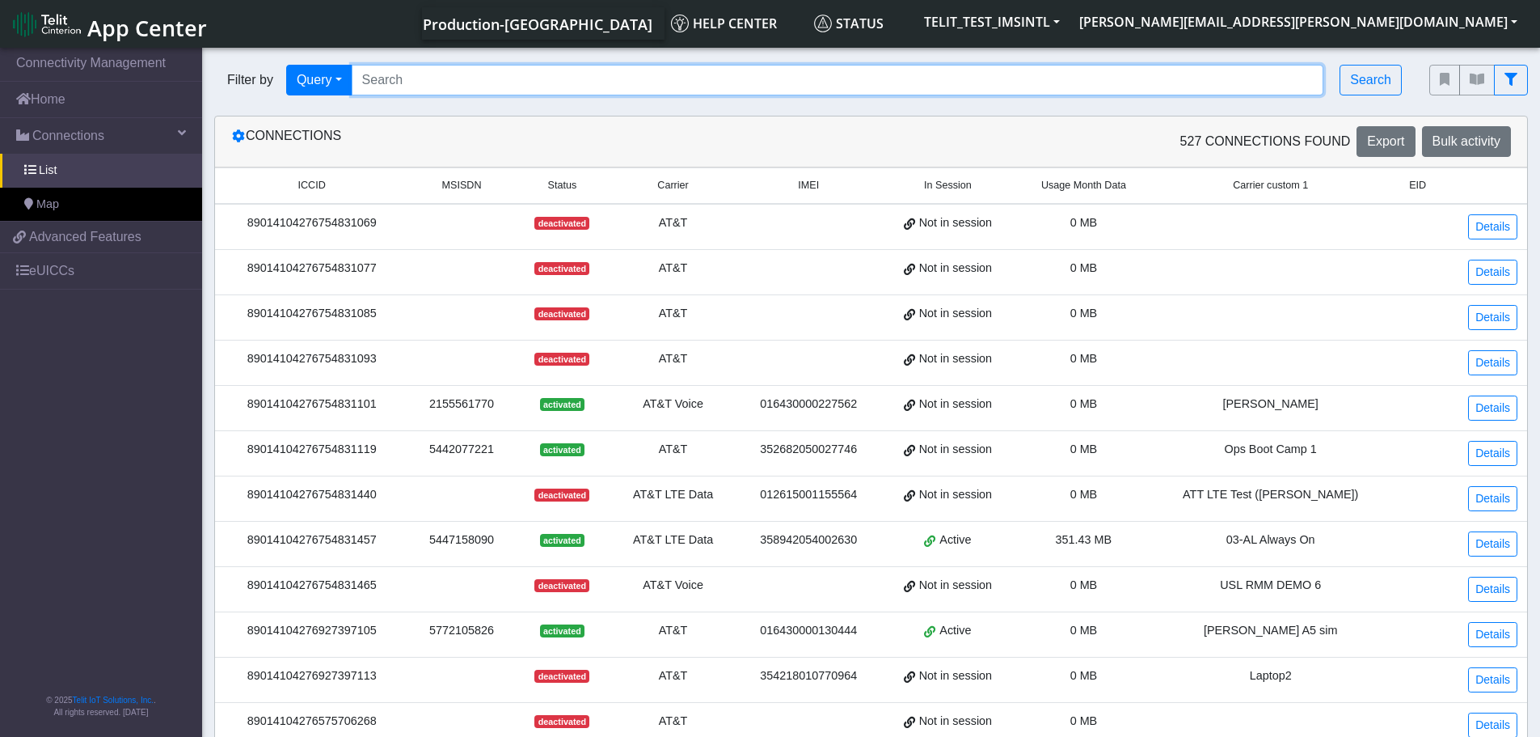
click at [560, 77] on input "Search..." at bounding box center [838, 80] width 973 height 31
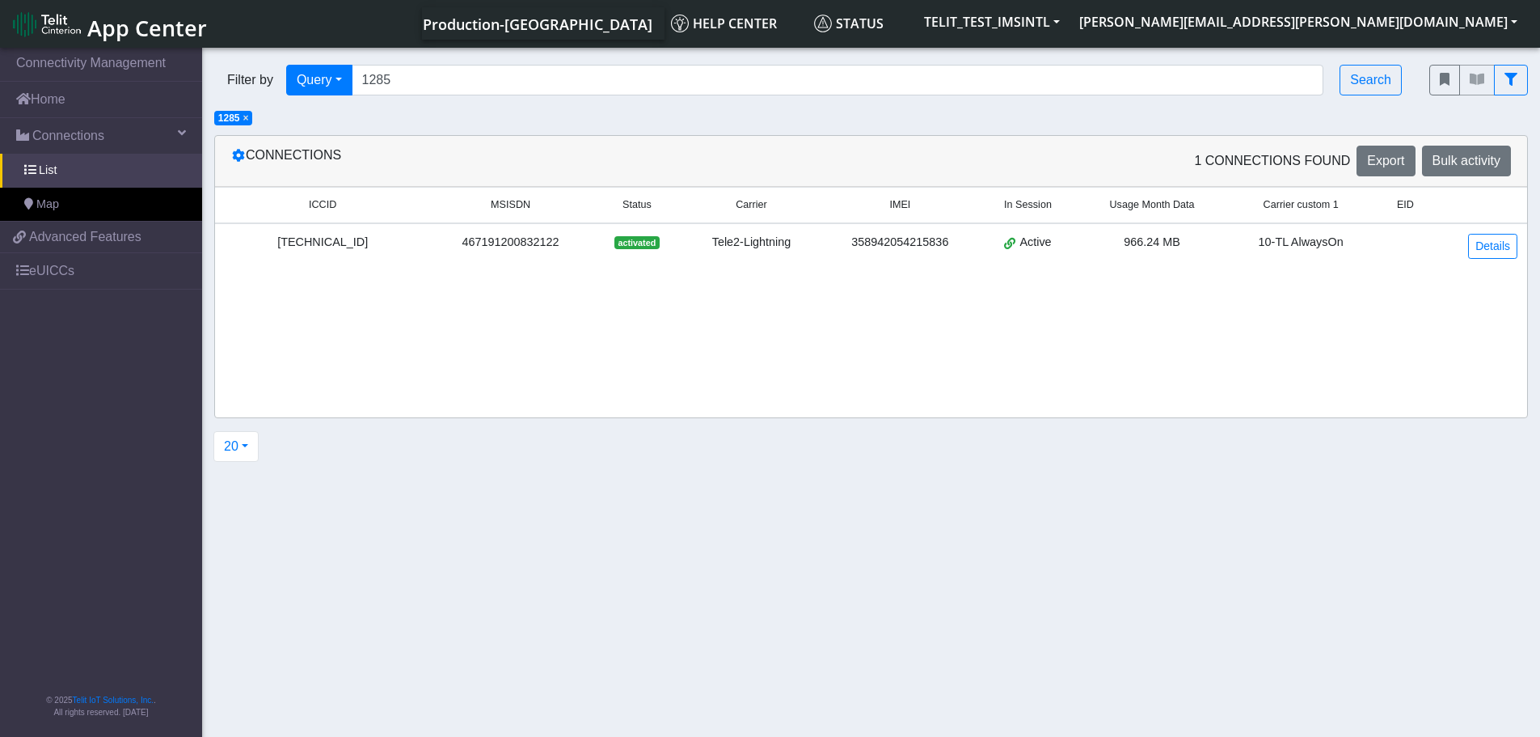
click at [246, 117] on span "×" at bounding box center [246, 117] width 6 height 11
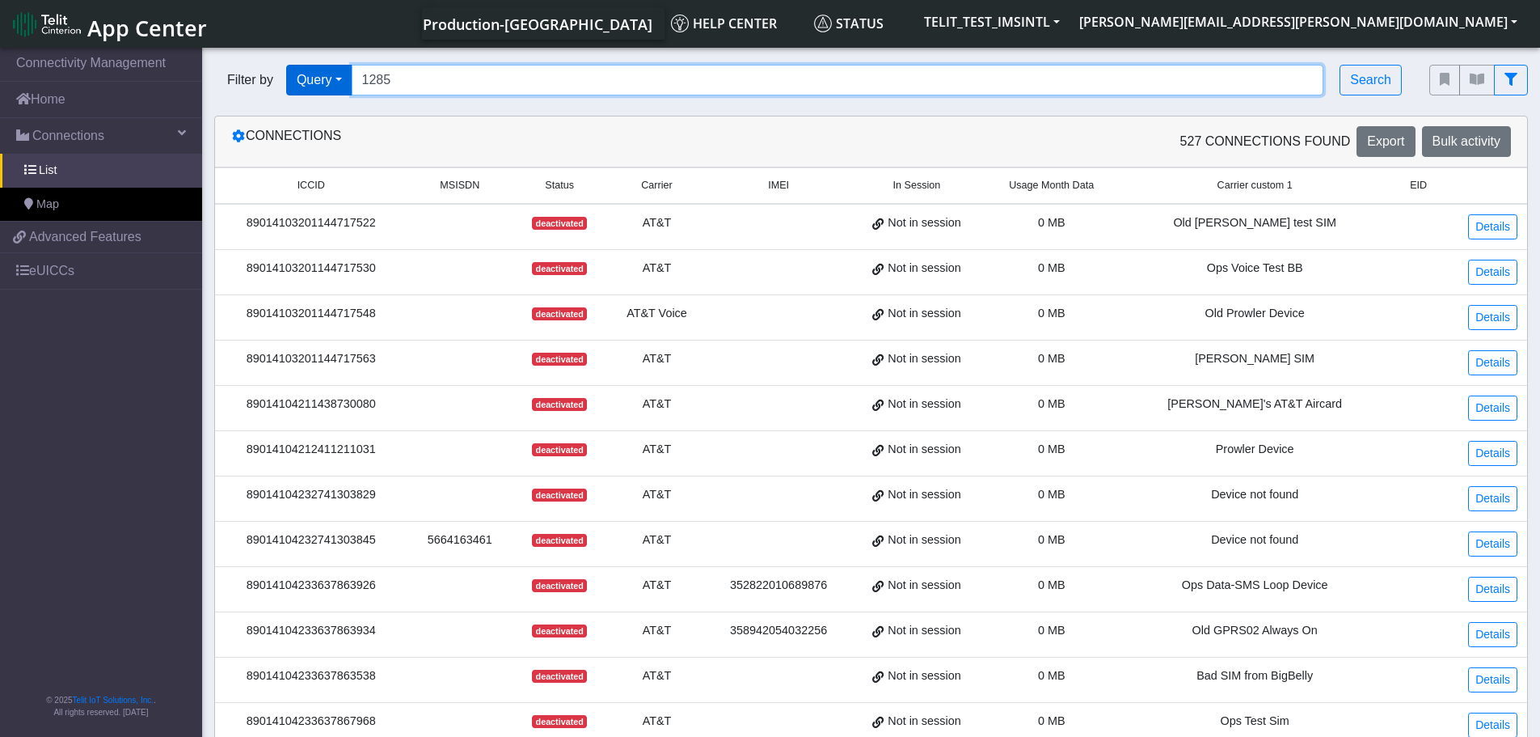
drag, startPoint x: 410, startPoint y: 79, endPoint x: 292, endPoint y: 85, distance: 118.2
click at [293, 86] on div "Filter by Query Query In Session Not connected Tags Country Operator 1285 Search" at bounding box center [809, 80] width 1191 height 31
paste input "8935815100003191"
type input "89358151000031911285"
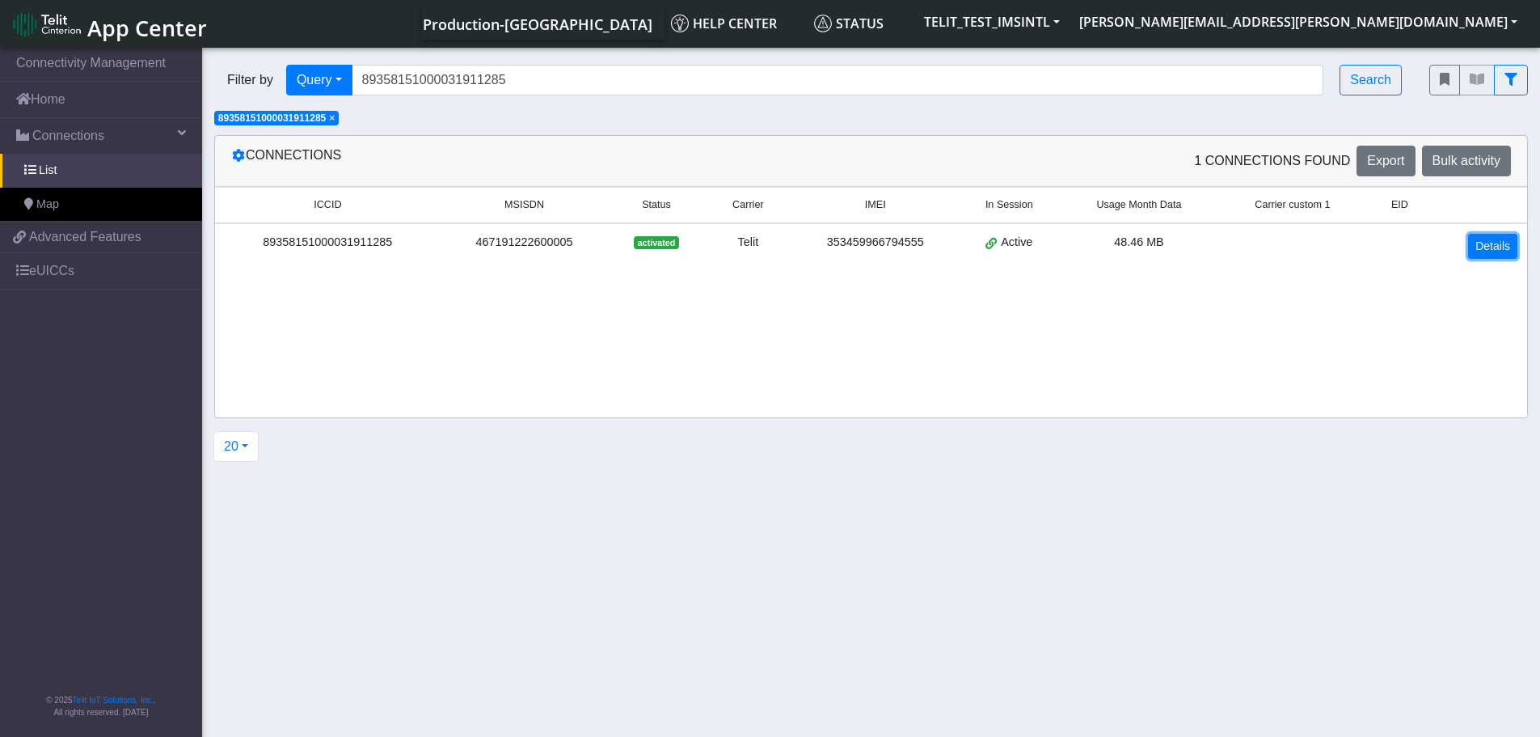
click at [1467, 242] on link "Details" at bounding box center [1492, 246] width 49 height 25
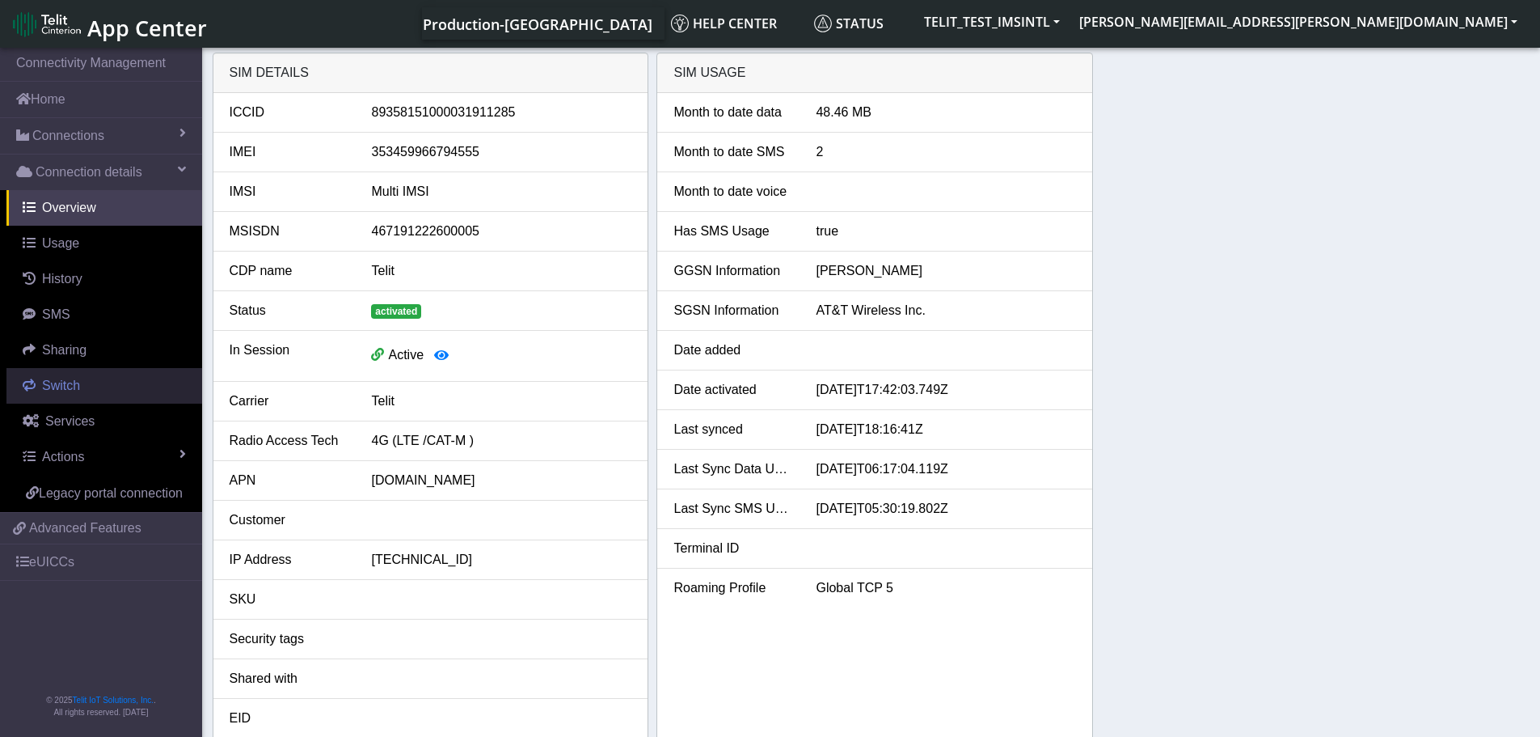
click at [81, 389] on link "Switch" at bounding box center [104, 386] width 196 height 36
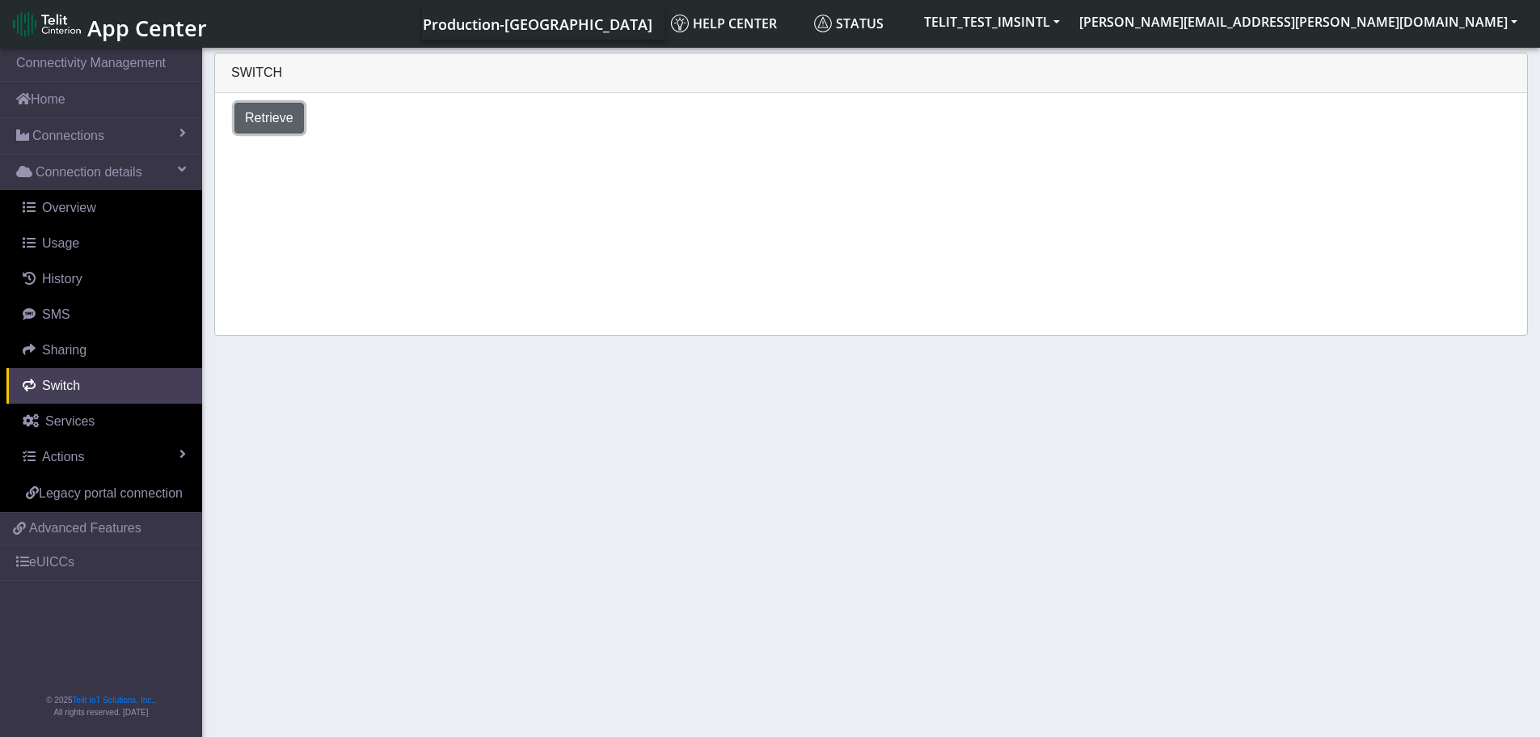
click at [272, 116] on span "Retrieve" at bounding box center [269, 118] width 49 height 14
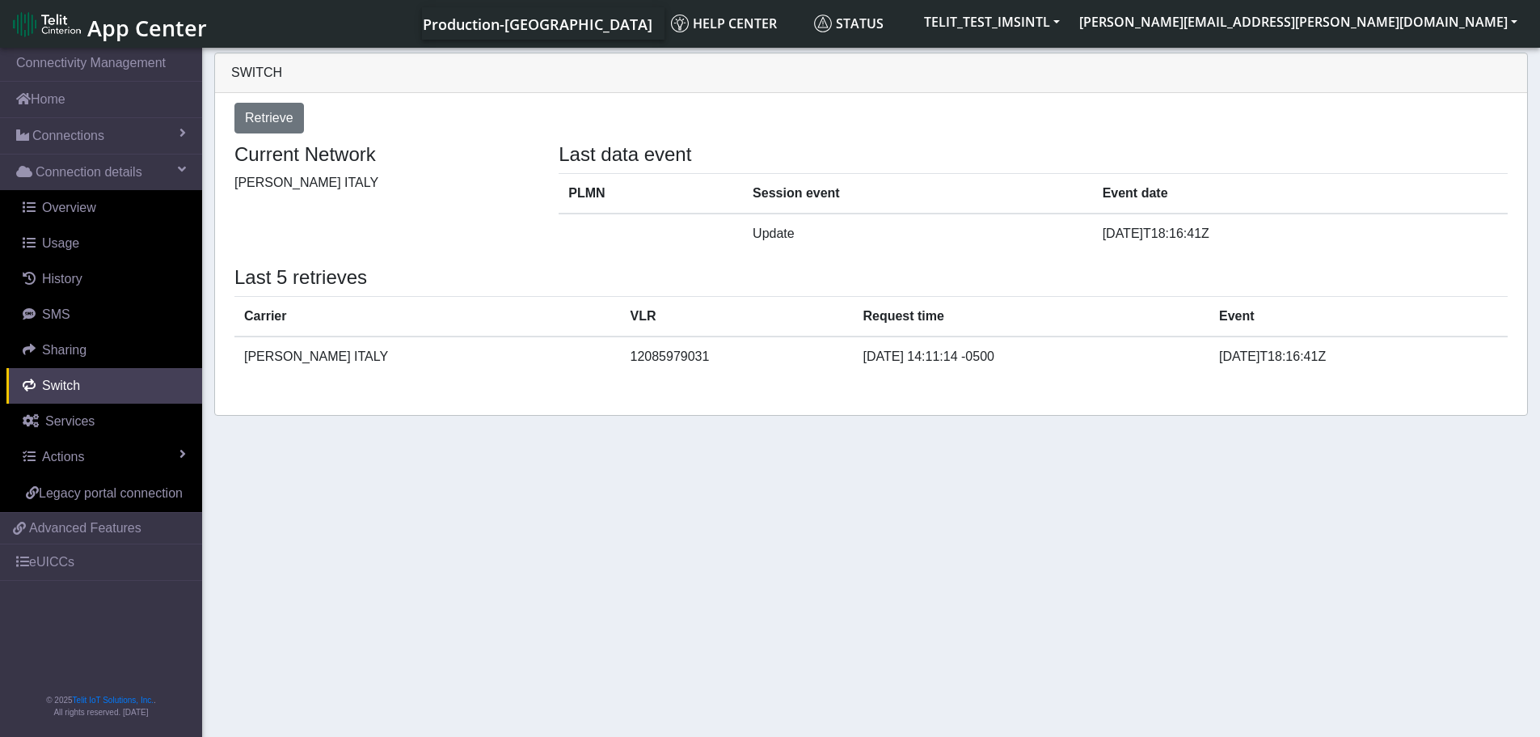
select select "[GEOGRAPHIC_DATA]"
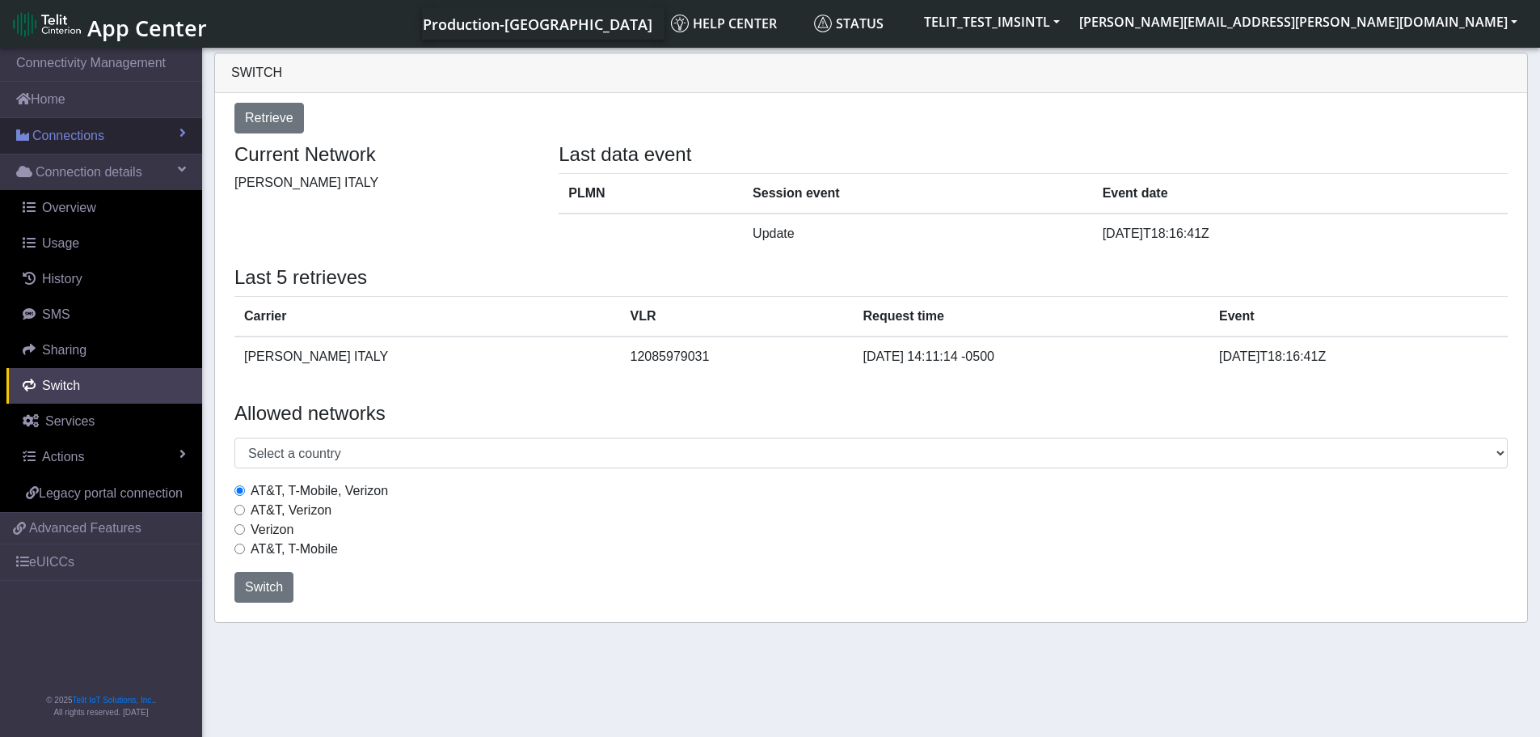
click at [90, 144] on span "Connections" at bounding box center [68, 135] width 72 height 19
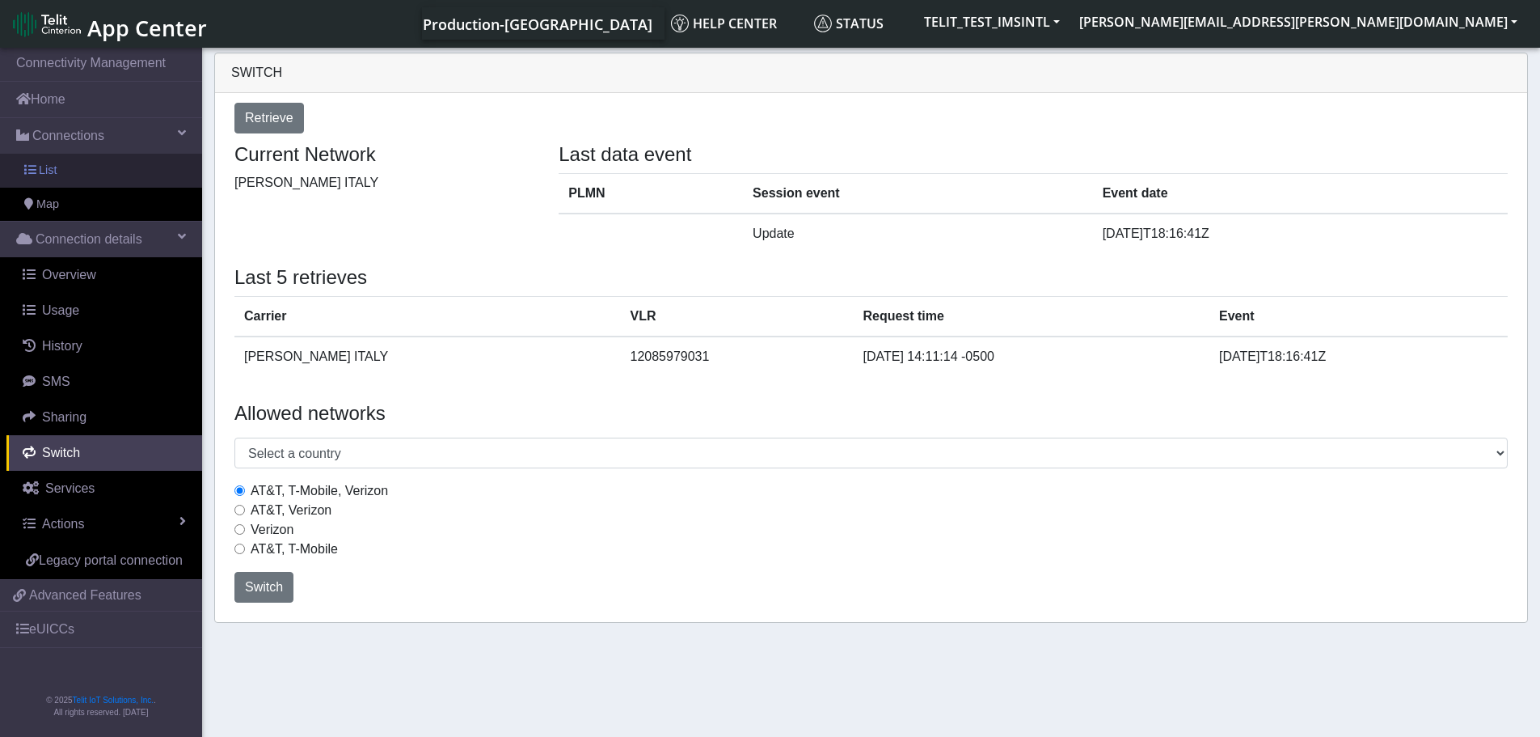
click at [74, 168] on link "List" at bounding box center [101, 171] width 202 height 34
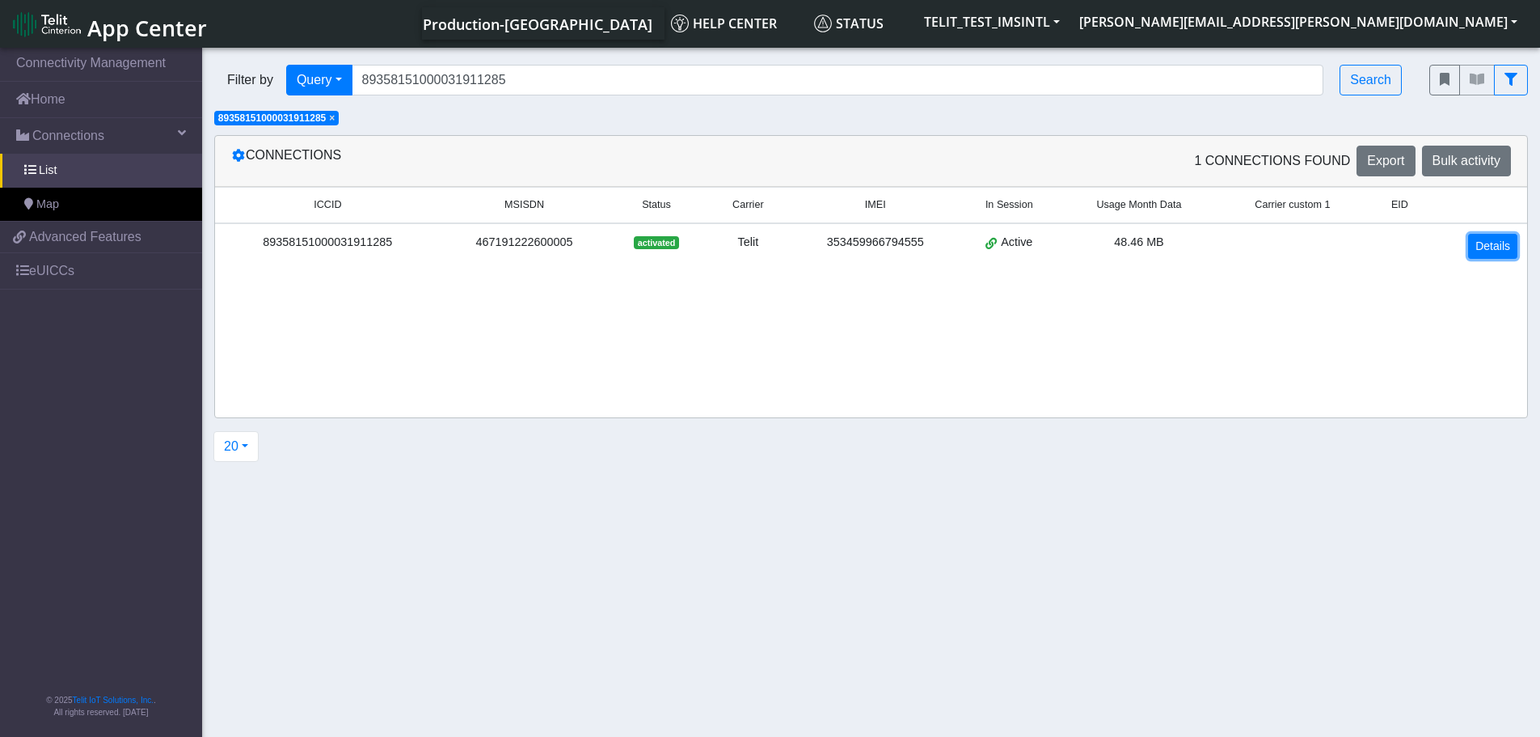
click at [1467, 248] on link "Details" at bounding box center [1492, 246] width 49 height 25
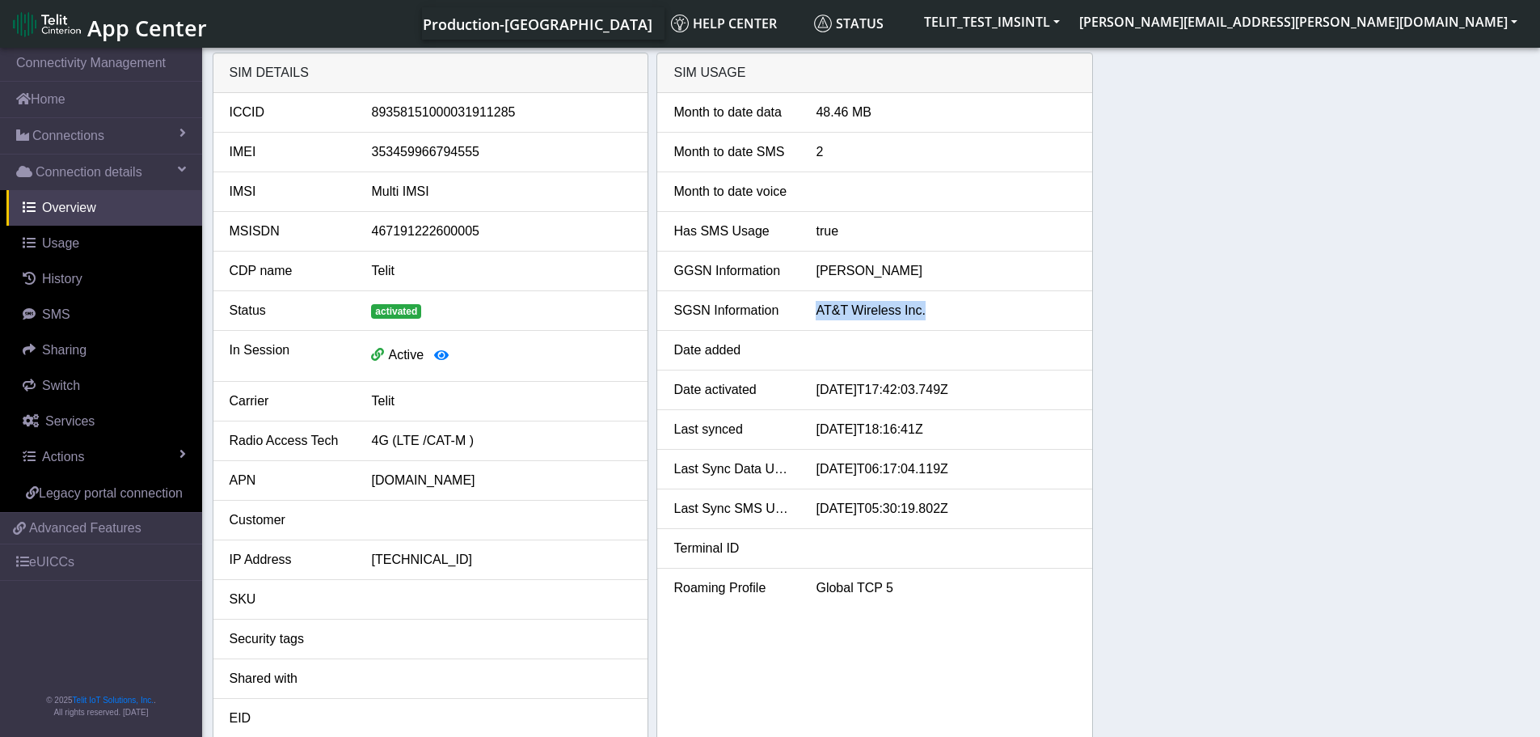
drag, startPoint x: 928, startPoint y: 310, endPoint x: 817, endPoint y: 324, distance: 112.4
click at [817, 324] on li "SGSN Information AT&T Wireless Inc." at bounding box center [874, 311] width 435 height 40
click at [982, 303] on div "AT&T Wireless Inc." at bounding box center [946, 310] width 285 height 19
click at [74, 389] on span "Switch" at bounding box center [61, 385] width 38 height 14
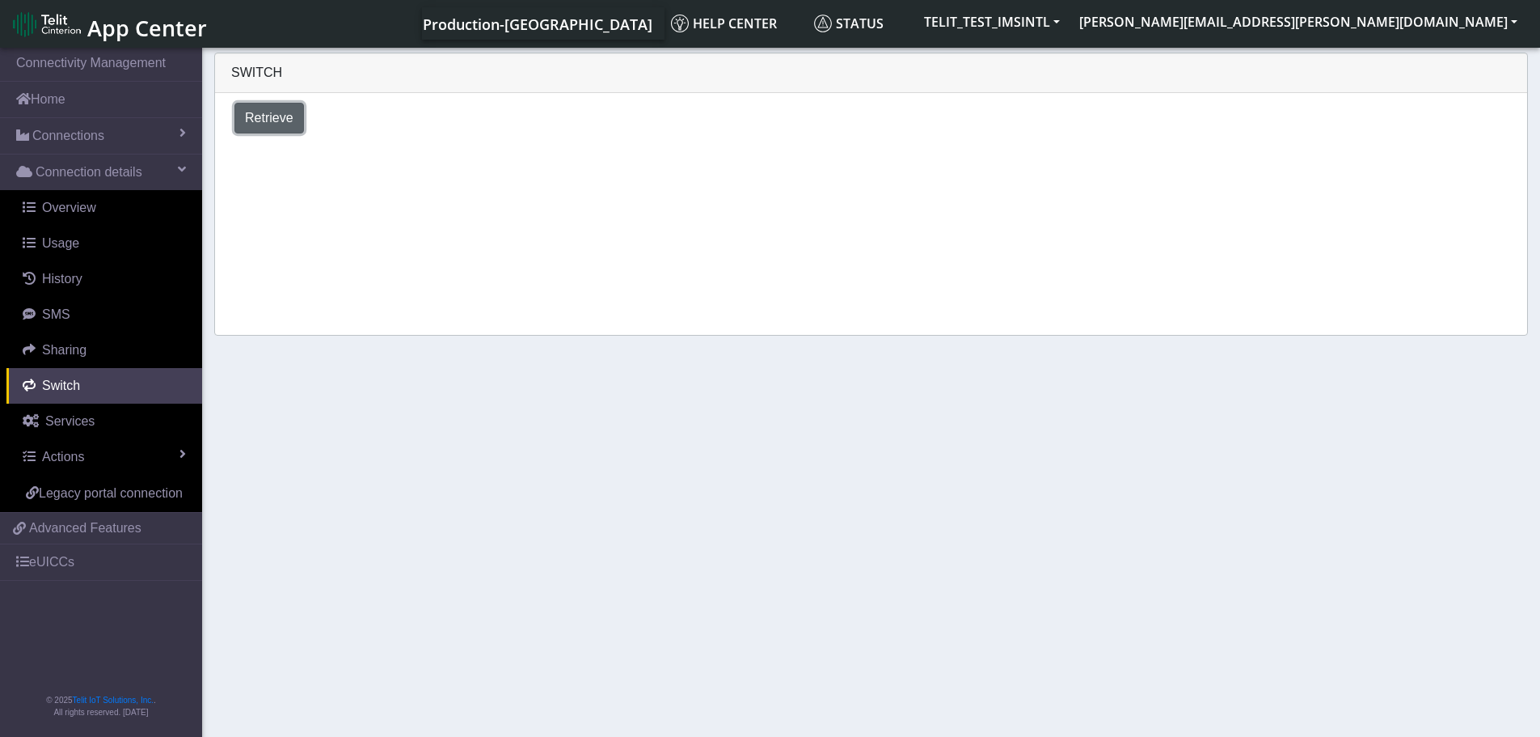
click at [278, 120] on span "Retrieve" at bounding box center [269, 118] width 49 height 14
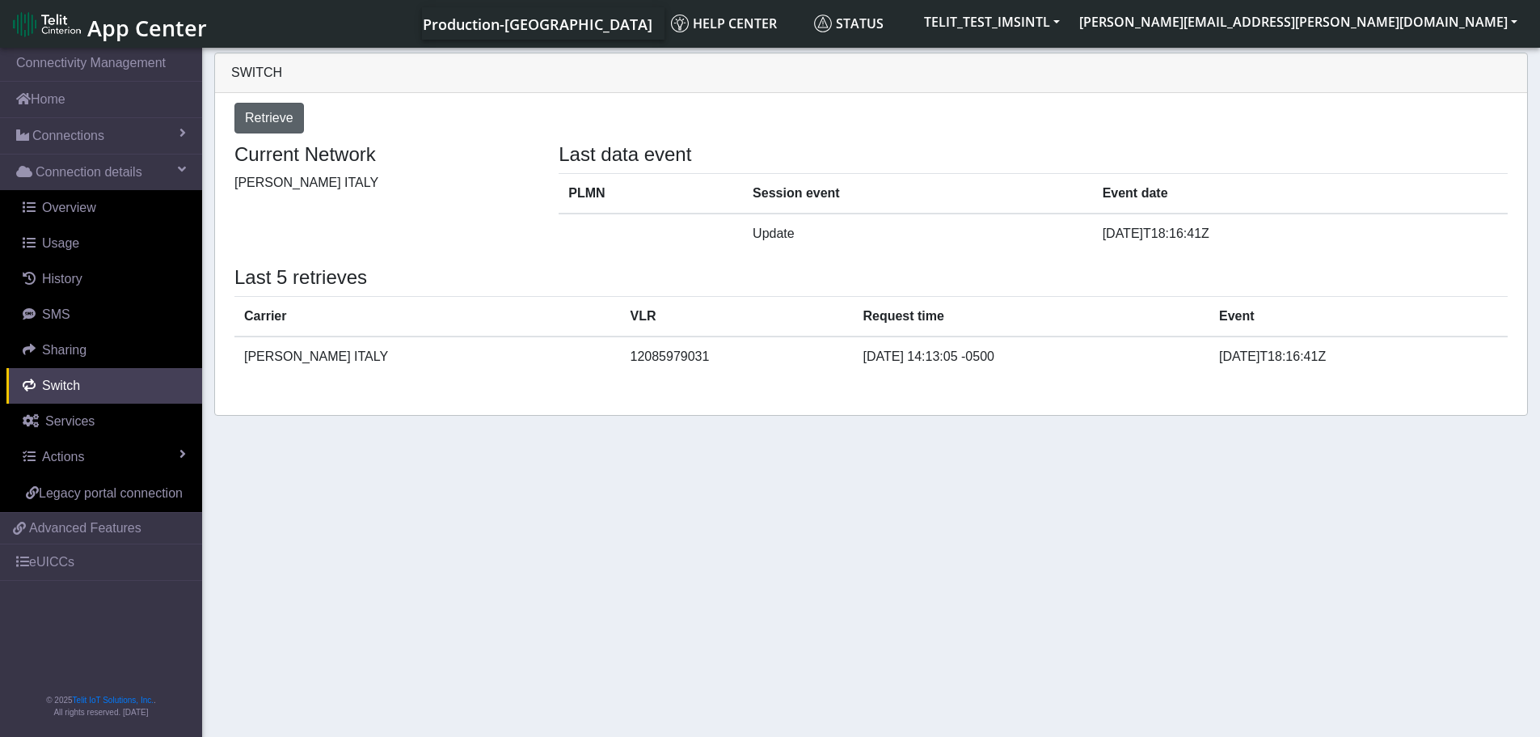
select select "[GEOGRAPHIC_DATA]"
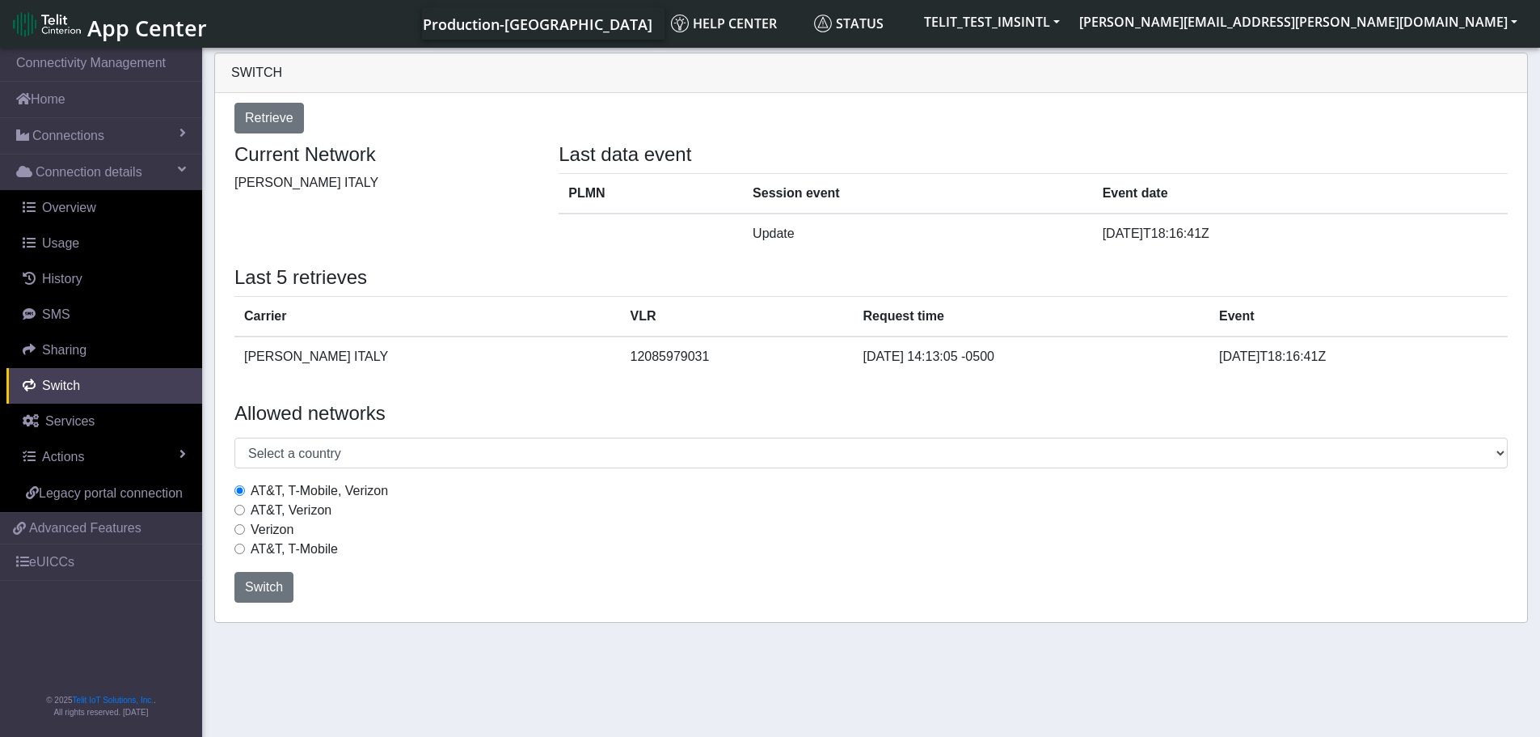
click at [239, 529] on input "Verizon" at bounding box center [239, 529] width 11 height 11
radio input "true"
click at [241, 490] on input "AT&T, T-Mobile, Verizon" at bounding box center [239, 490] width 11 height 11
radio input "true"
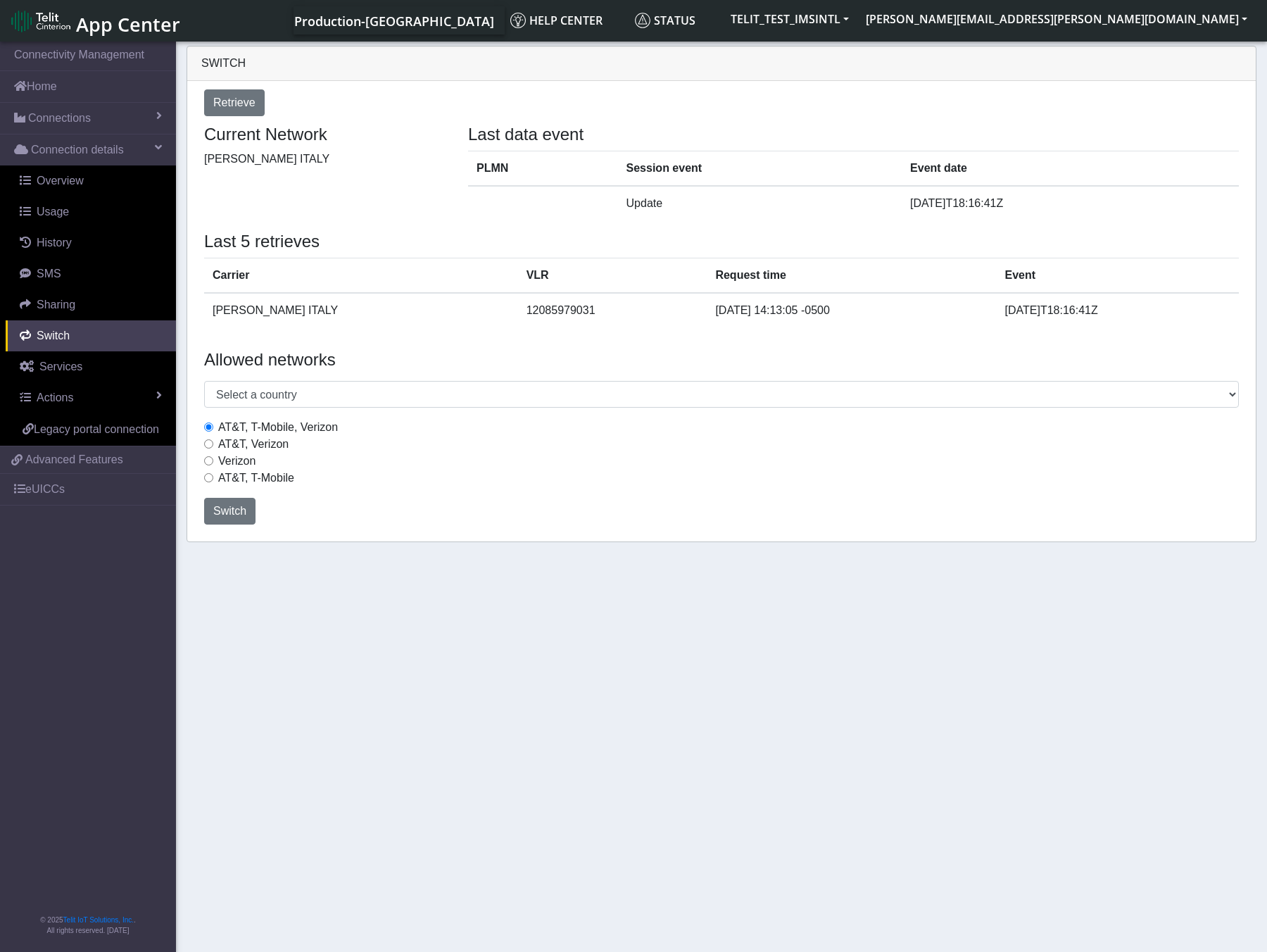
click at [296, 790] on section "Connectivity Management Home Connections List Map Connection details Overview U…" at bounding box center [633, 497] width 1267 height 918
